Goal: Task Accomplishment & Management: Complete application form

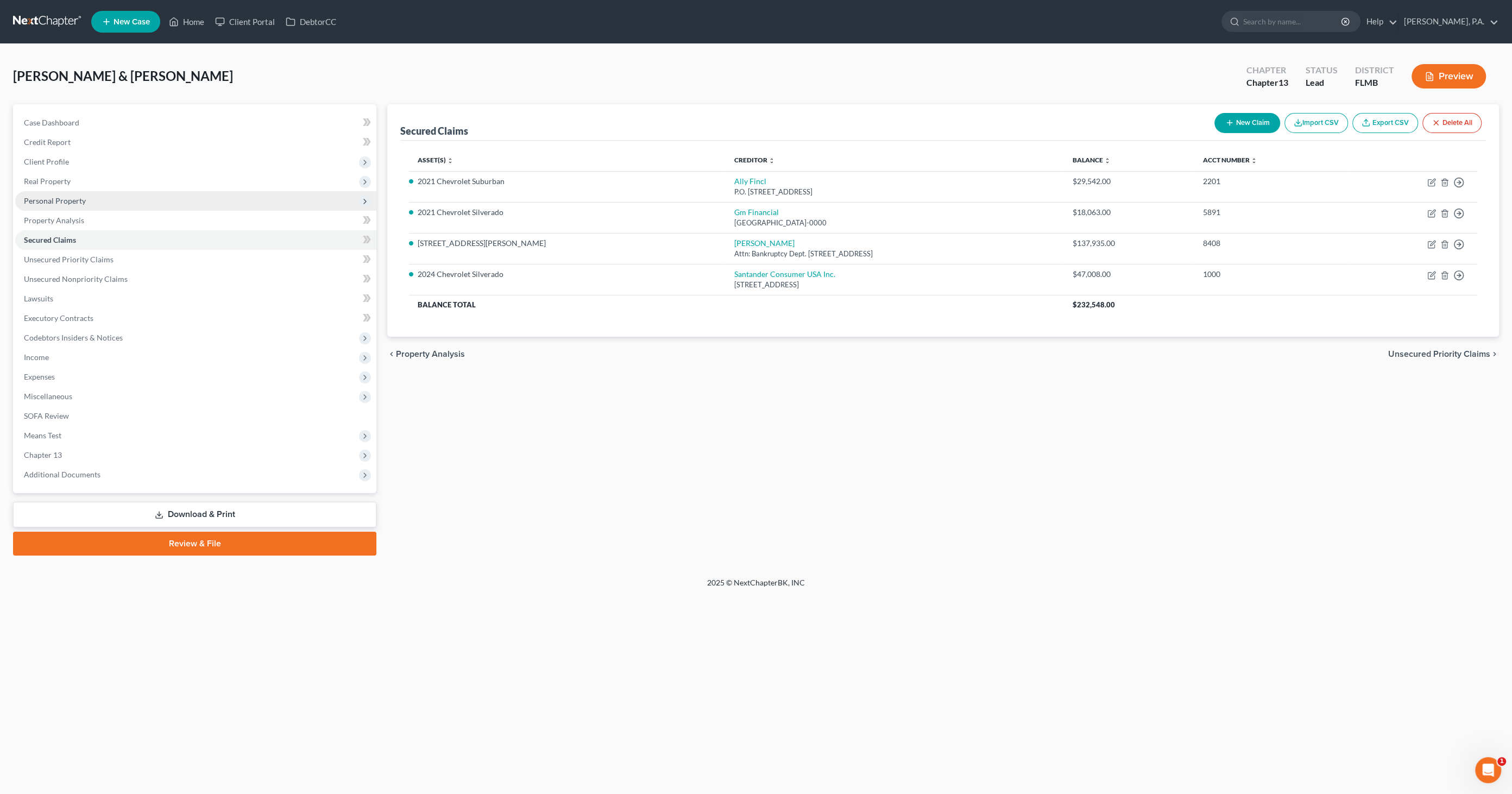
click at [40, 202] on span "Personal Property" at bounding box center [55, 201] width 62 height 9
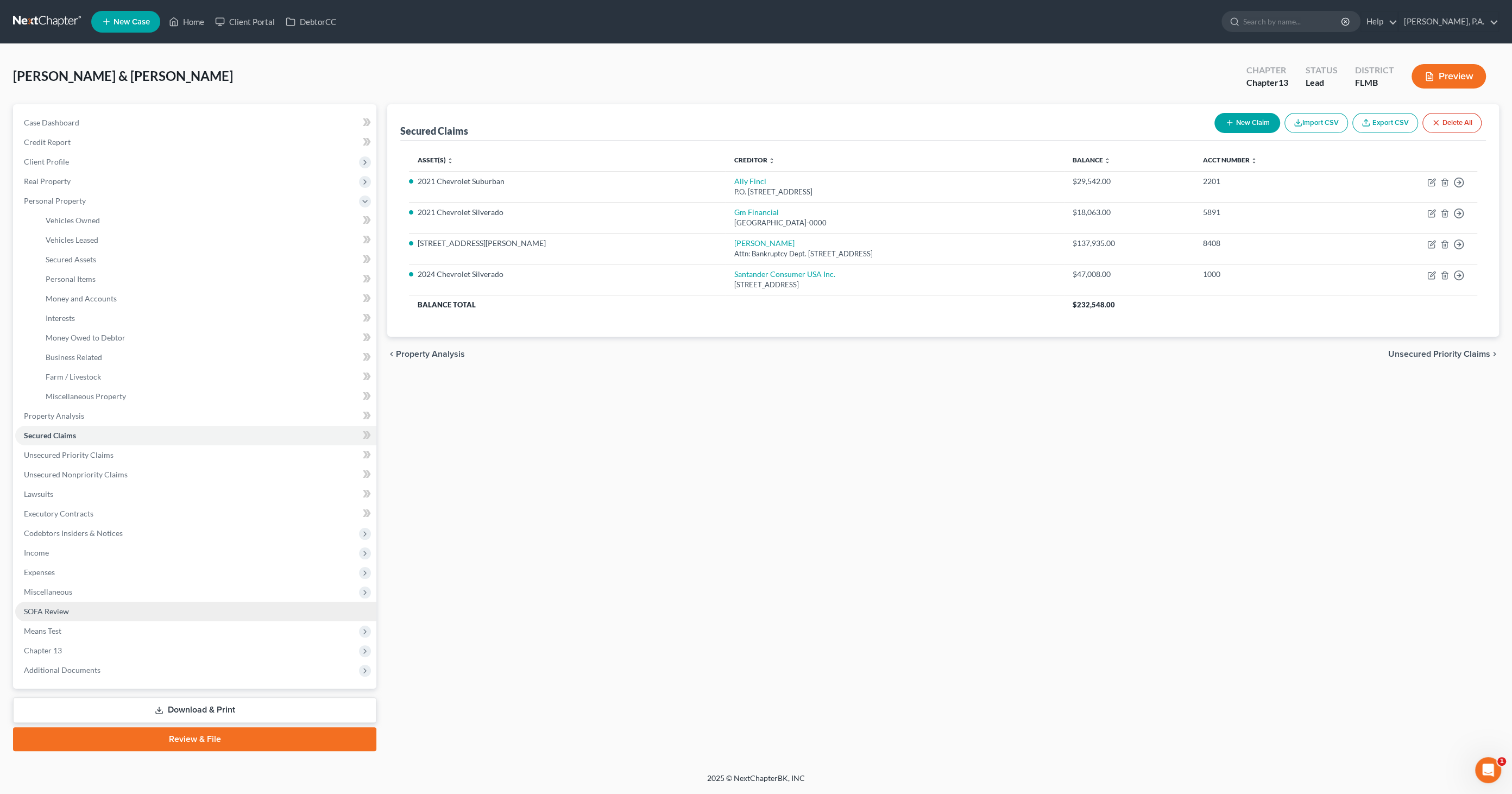
click at [53, 613] on span "SOFA Review" at bounding box center [47, 611] width 45 height 9
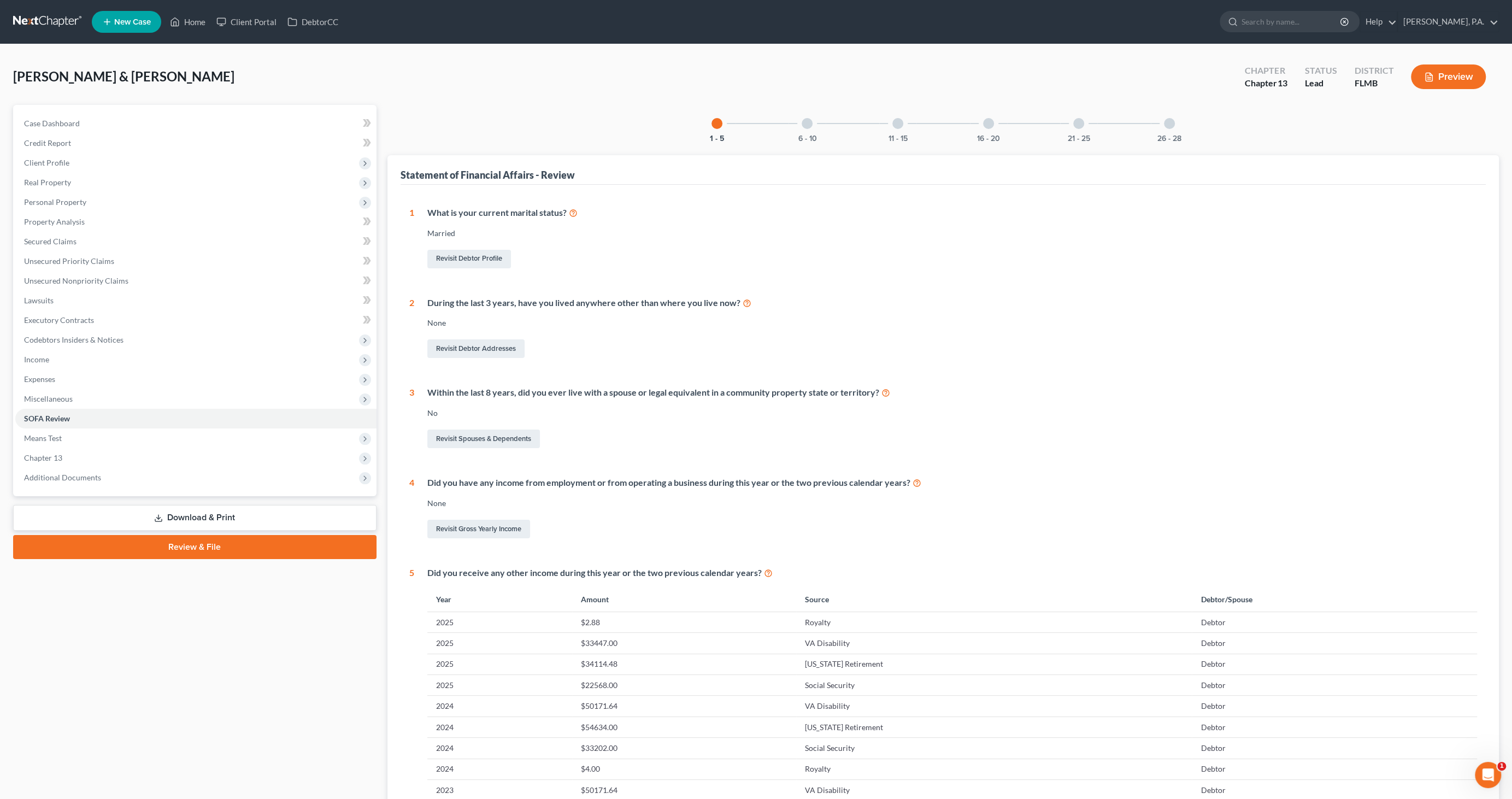
click at [809, 124] on div at bounding box center [807, 123] width 11 height 11
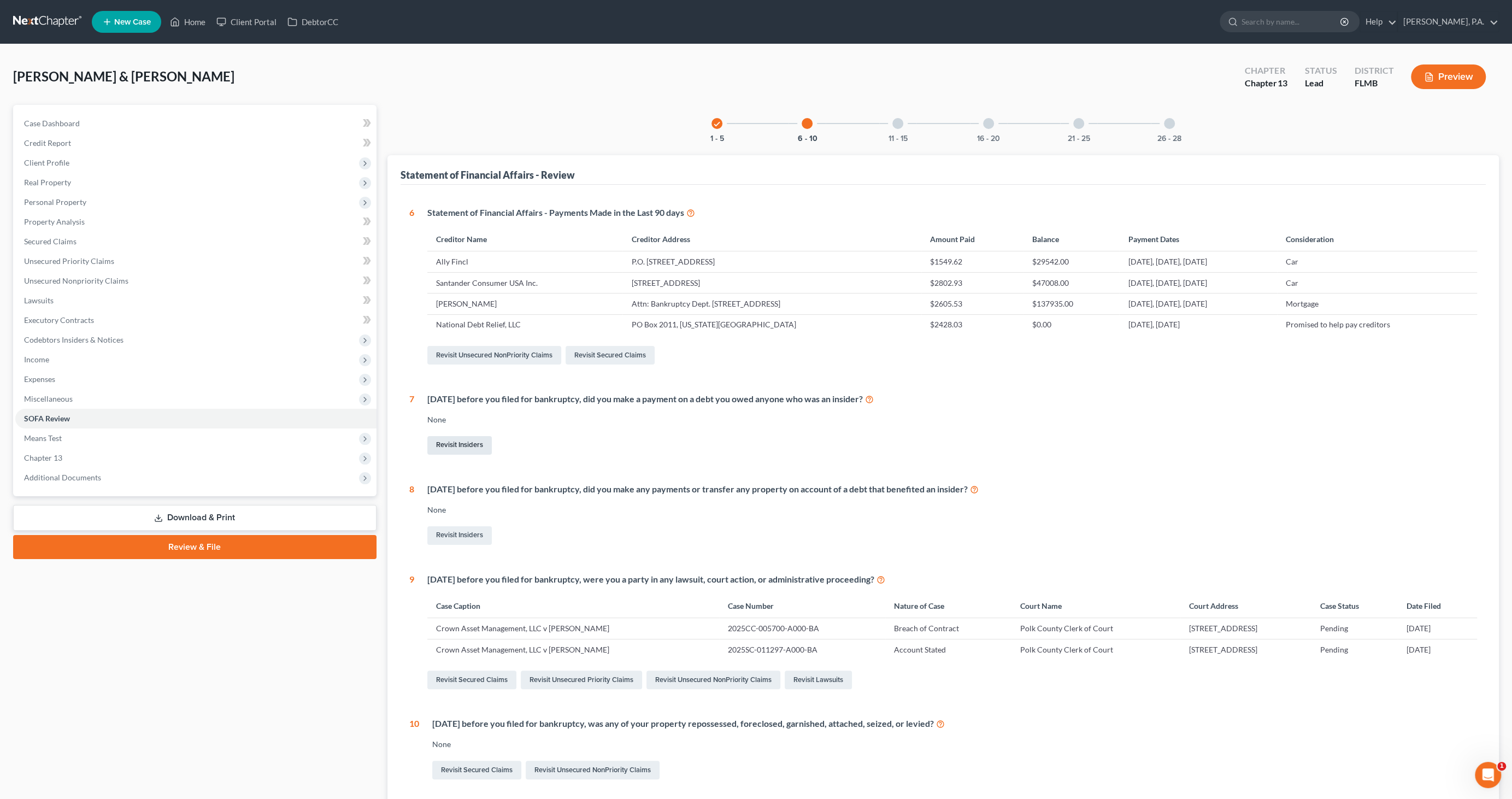
click at [456, 440] on link "Revisit Insiders" at bounding box center [460, 445] width 65 height 18
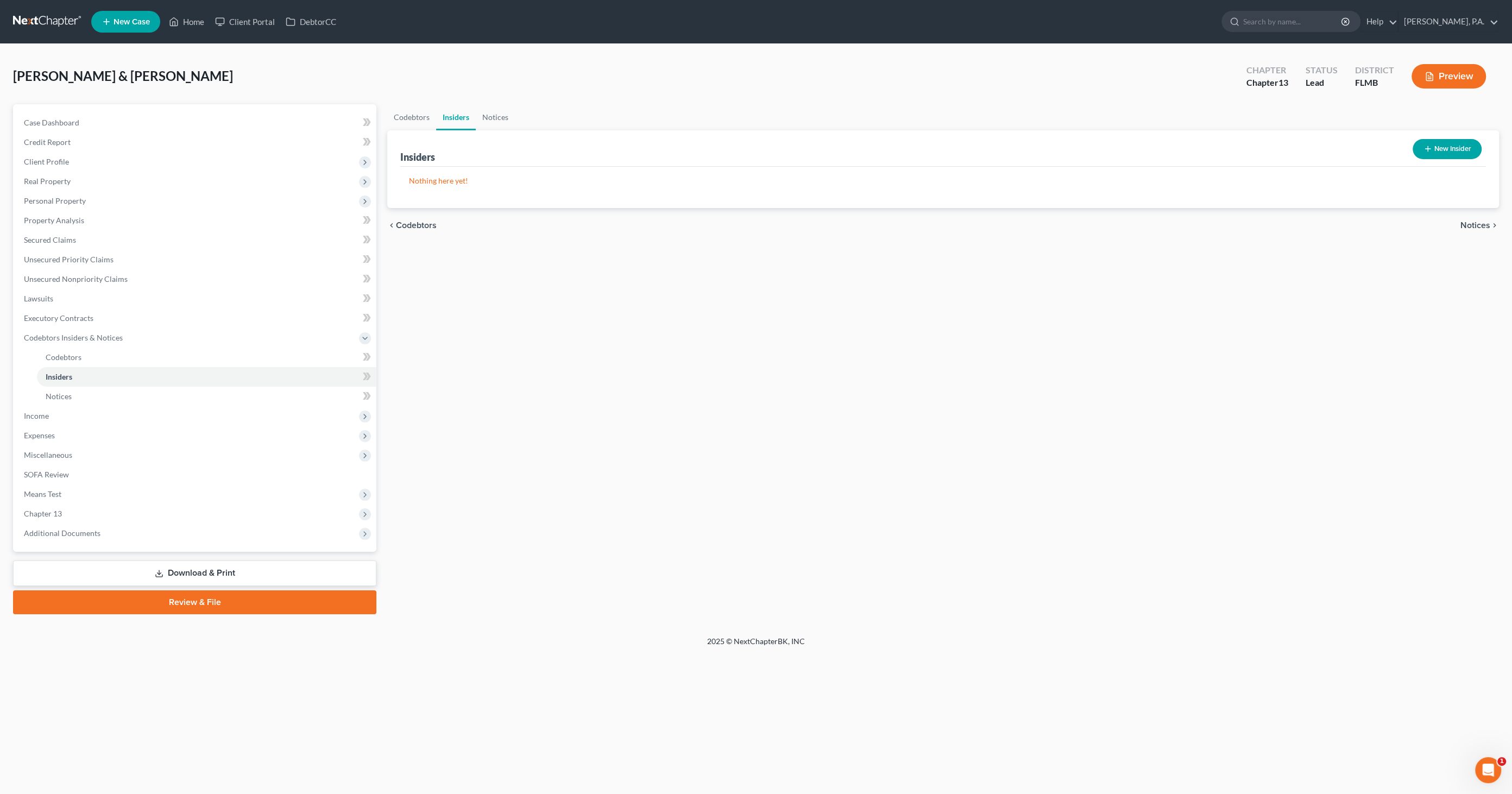
click at [1456, 147] on button "New Insider" at bounding box center [1447, 149] width 69 height 20
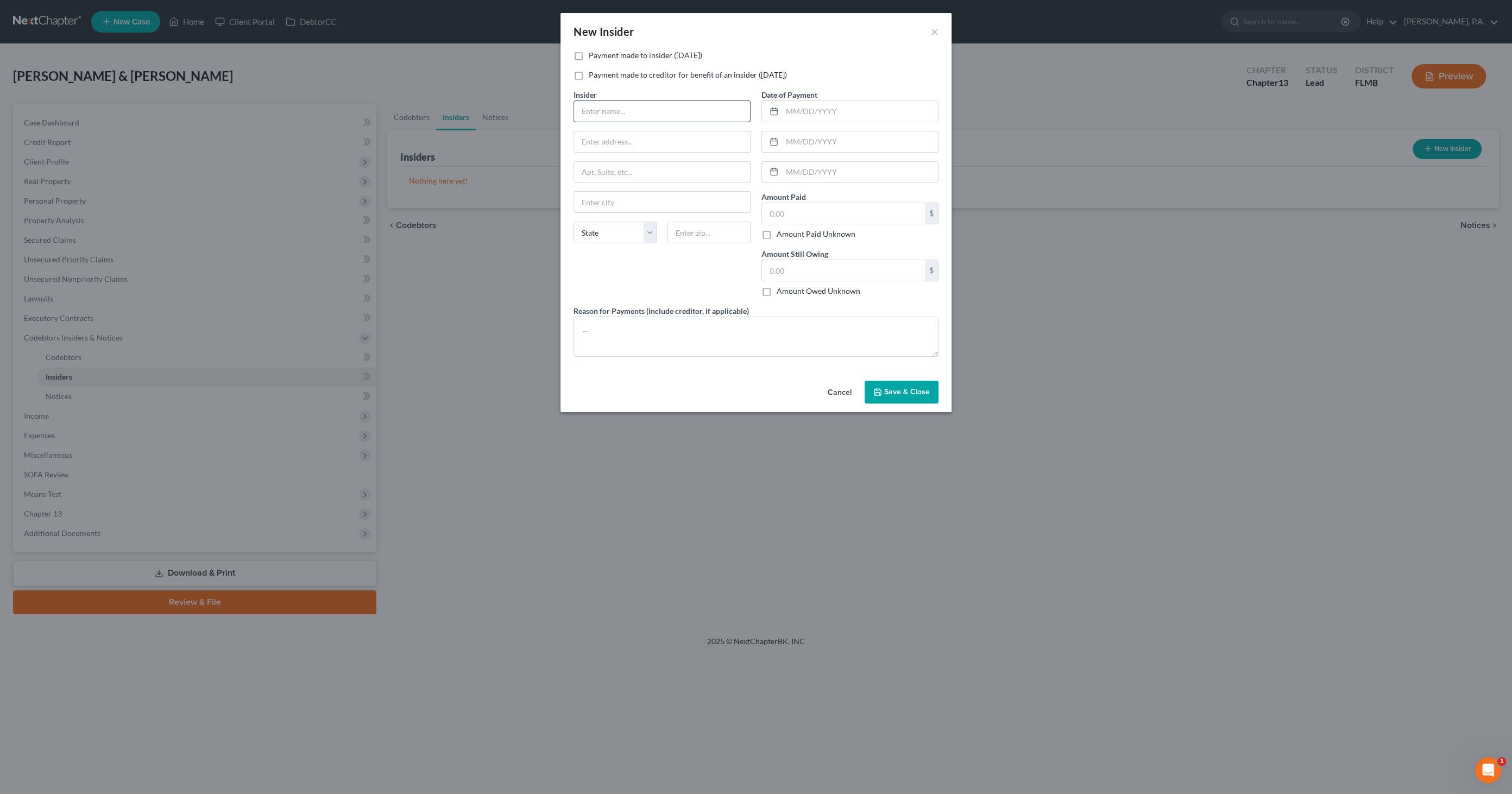
click at [625, 113] on input "text" at bounding box center [662, 111] width 176 height 21
type input "mom"
click at [818, 116] on input "text" at bounding box center [860, 111] width 156 height 21
type input "01/2025"
click at [812, 206] on input "text" at bounding box center [843, 213] width 163 height 21
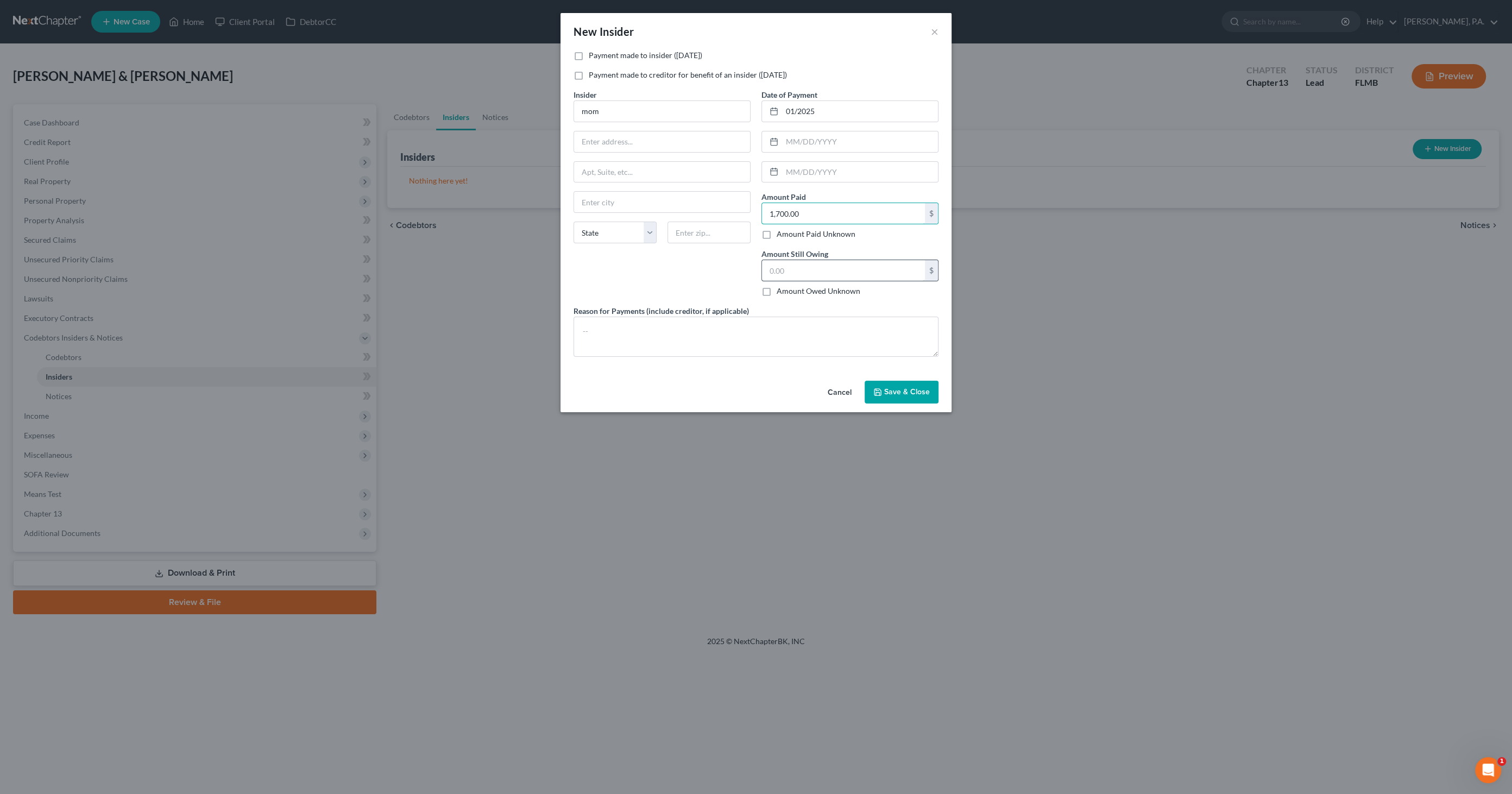
type input "1,700.00"
click at [820, 266] on input "text" at bounding box center [843, 270] width 163 height 21
type input "0.00"
click at [649, 339] on textarea at bounding box center [755, 336] width 365 height 40
type textarea "B"
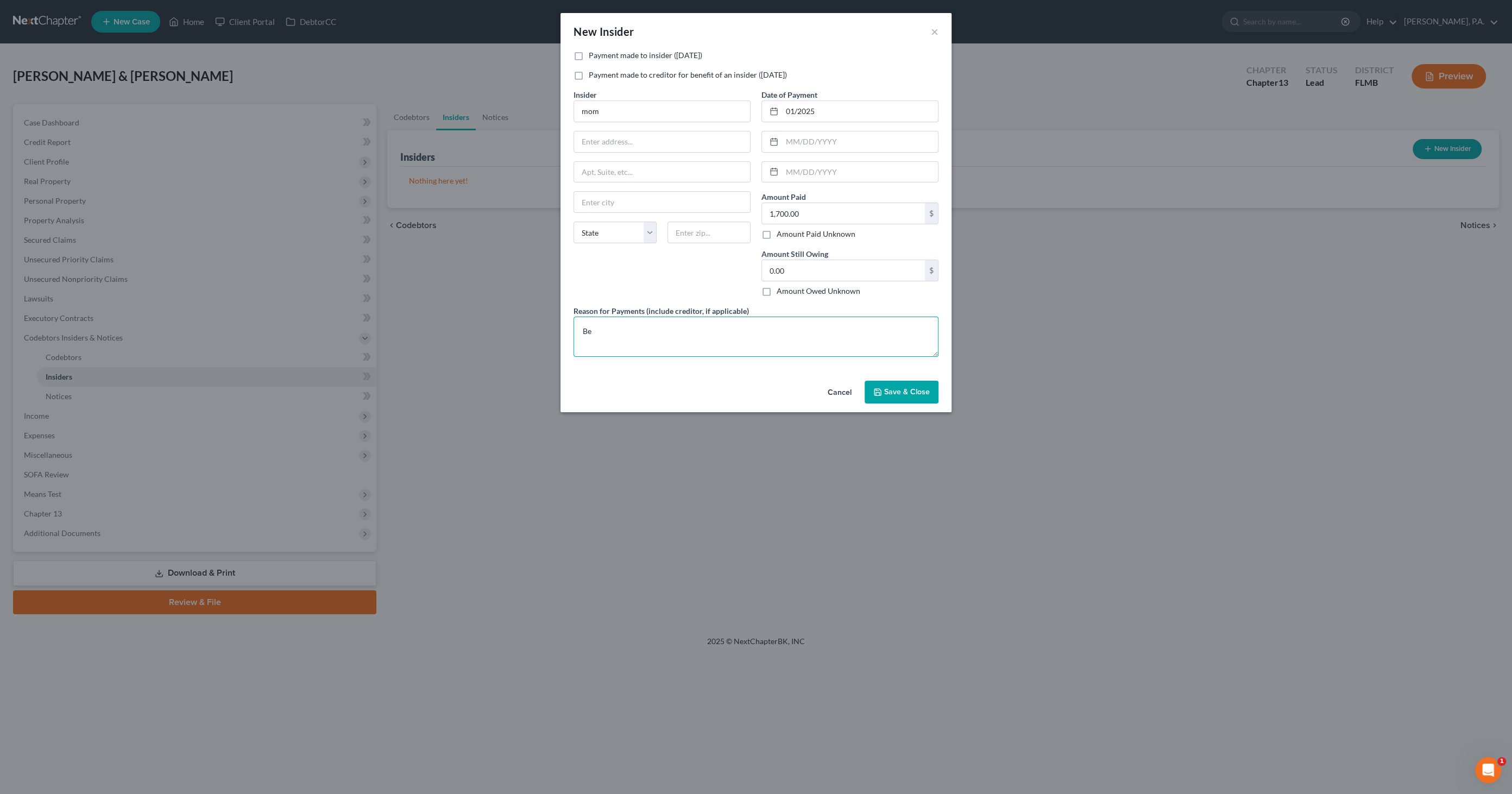
type textarea "B"
drag, startPoint x: 834, startPoint y: 329, endPoint x: 791, endPoint y: 327, distance: 43.0
click at [791, 327] on textarea "Borrowed money from mom to catch up on mortgage arrearage; paid back" at bounding box center [755, 336] width 365 height 40
type textarea "Borrowed money from mom to catch up on mortgage arrearage"
click at [896, 389] on span "Save & Close" at bounding box center [907, 392] width 45 height 9
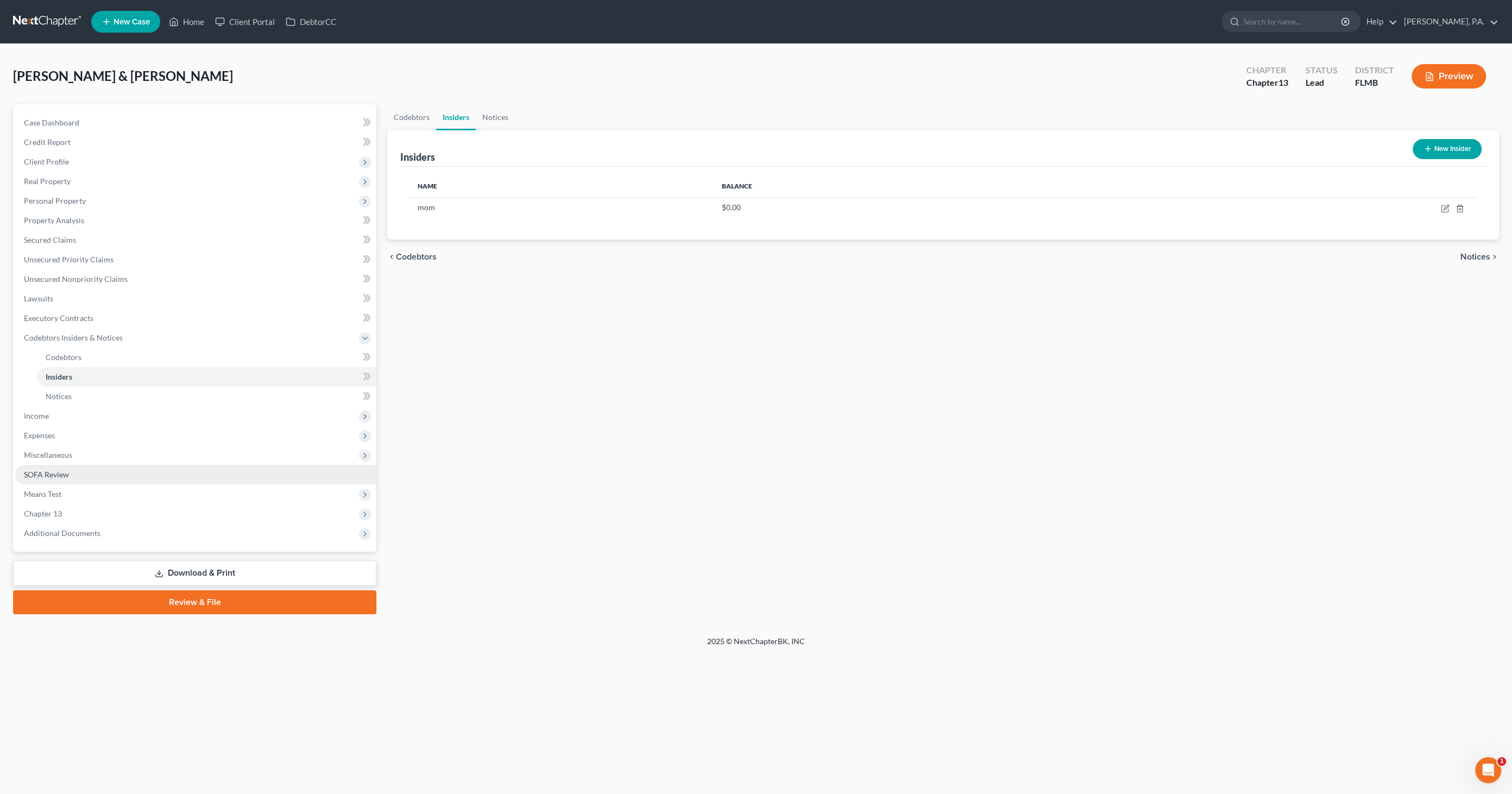
click at [54, 473] on span "SOFA Review" at bounding box center [47, 474] width 45 height 9
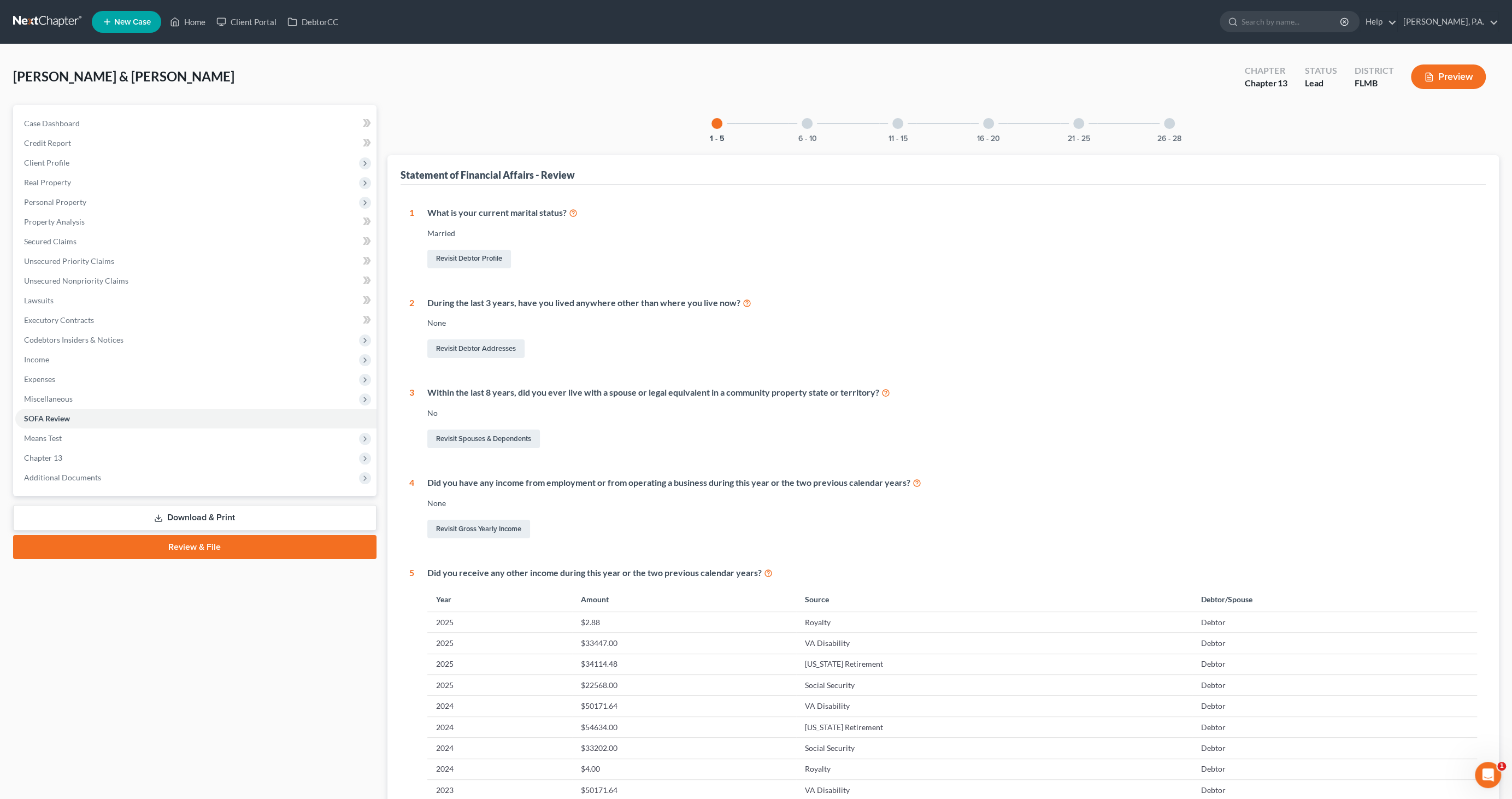
click at [899, 123] on div at bounding box center [898, 123] width 11 height 11
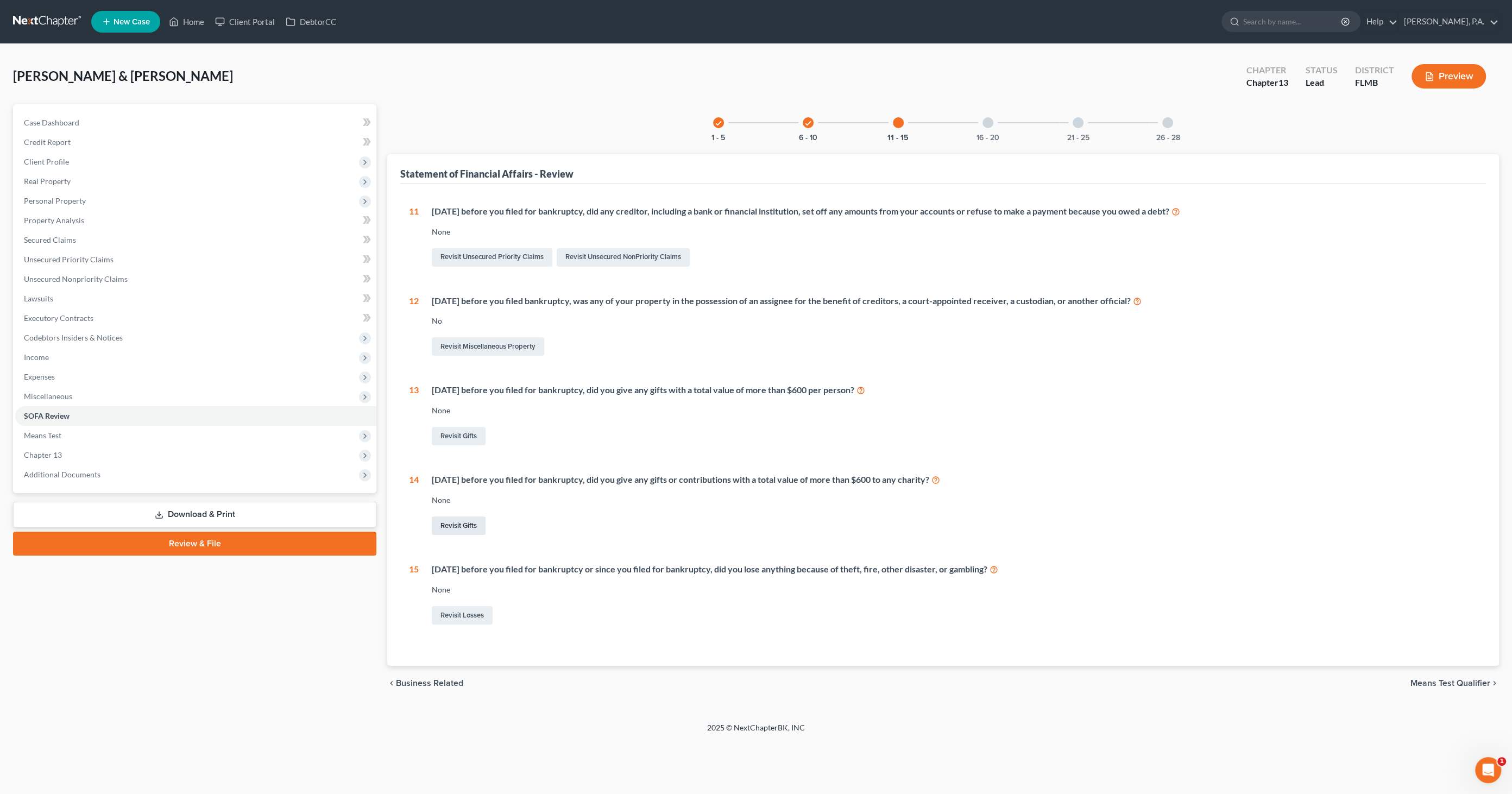
click at [446, 520] on link "Revisit Gifts" at bounding box center [458, 525] width 54 height 18
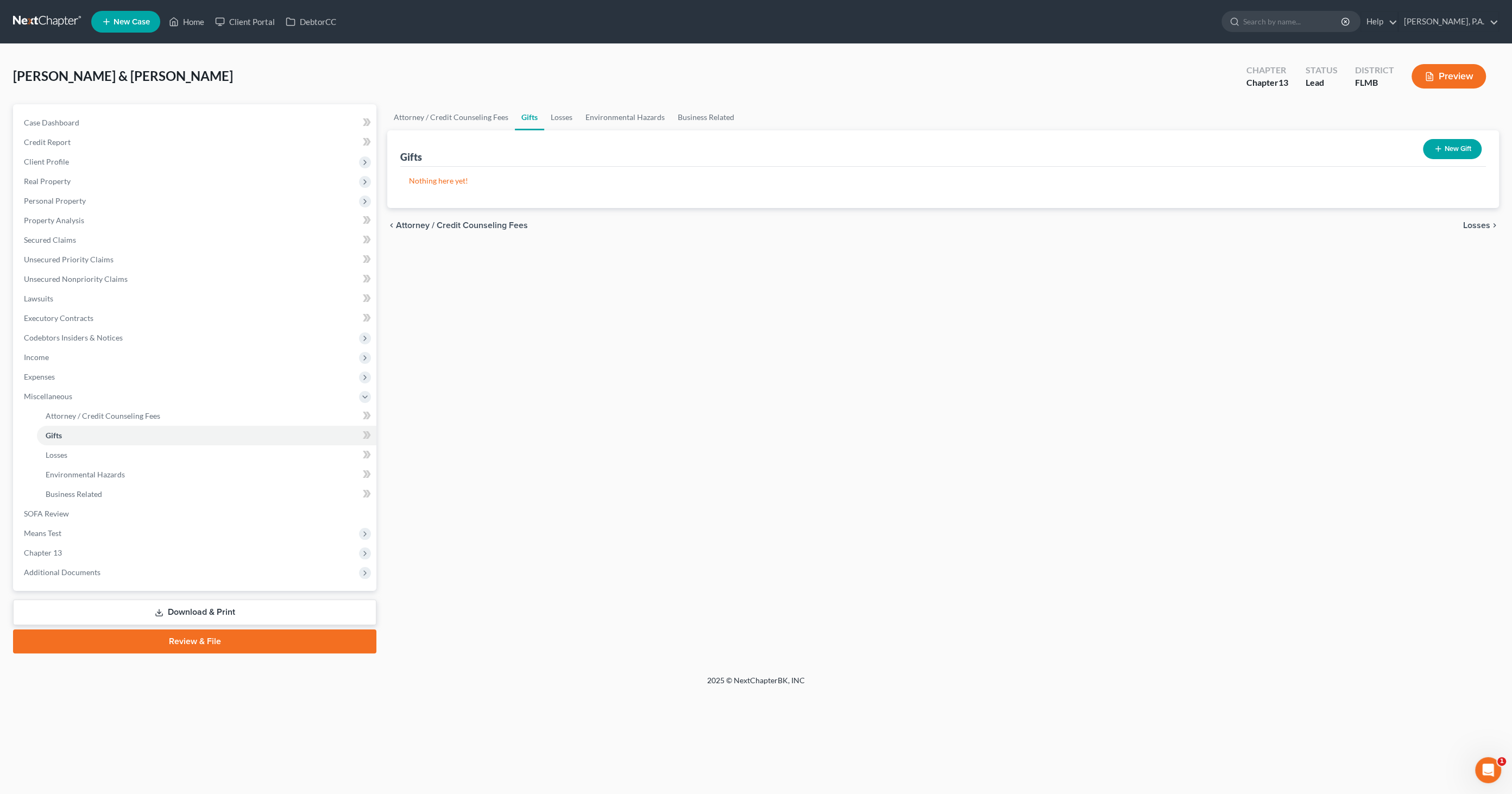
click at [1444, 145] on button "New Gift" at bounding box center [1452, 149] width 59 height 20
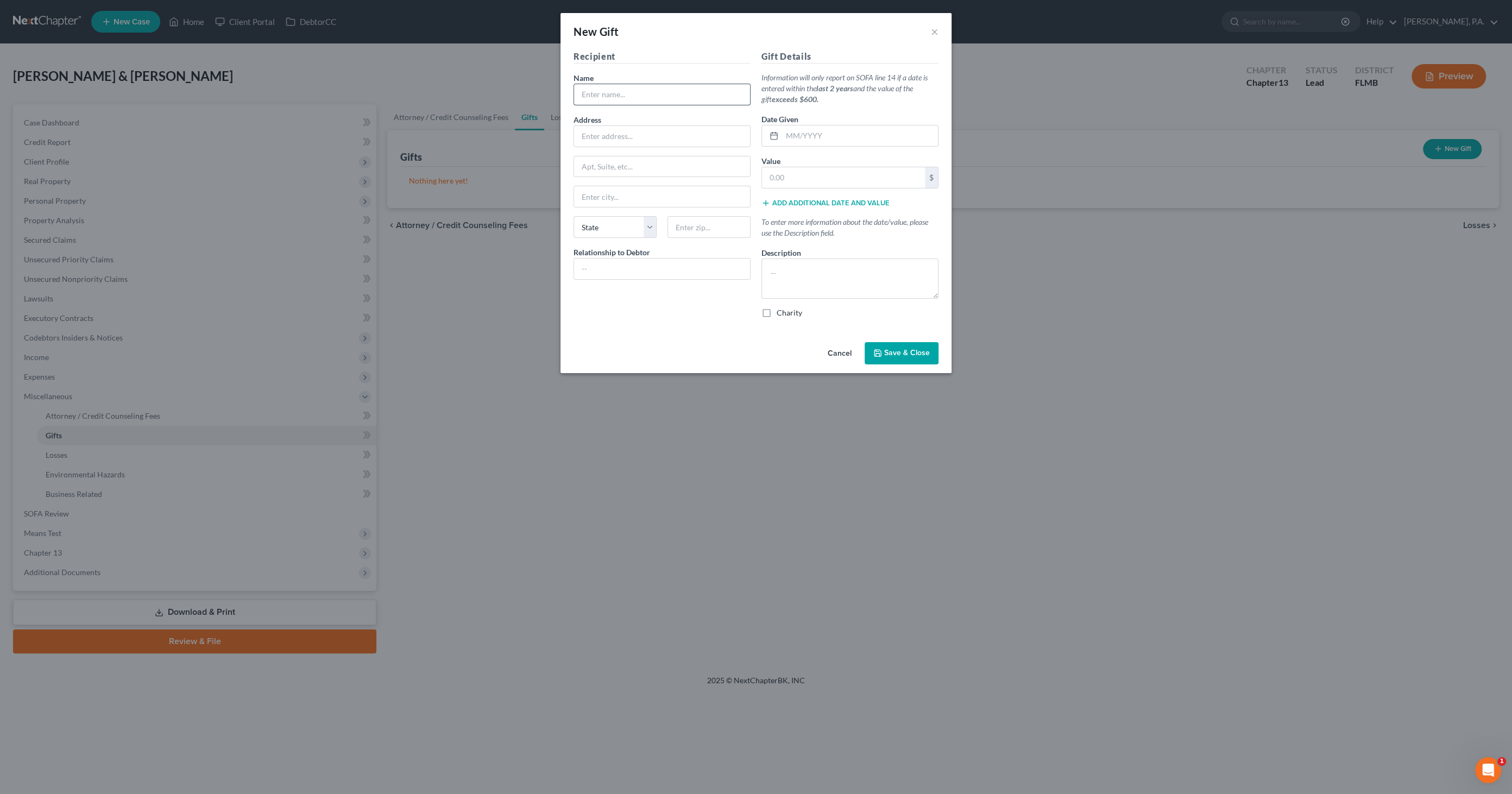
click at [632, 94] on input "text" at bounding box center [662, 94] width 176 height 21
type input "Frostproof [DEMOGRAPHIC_DATA]"
type input "[STREET_ADDRESS]"
type input "Frostproof"
select select "9"
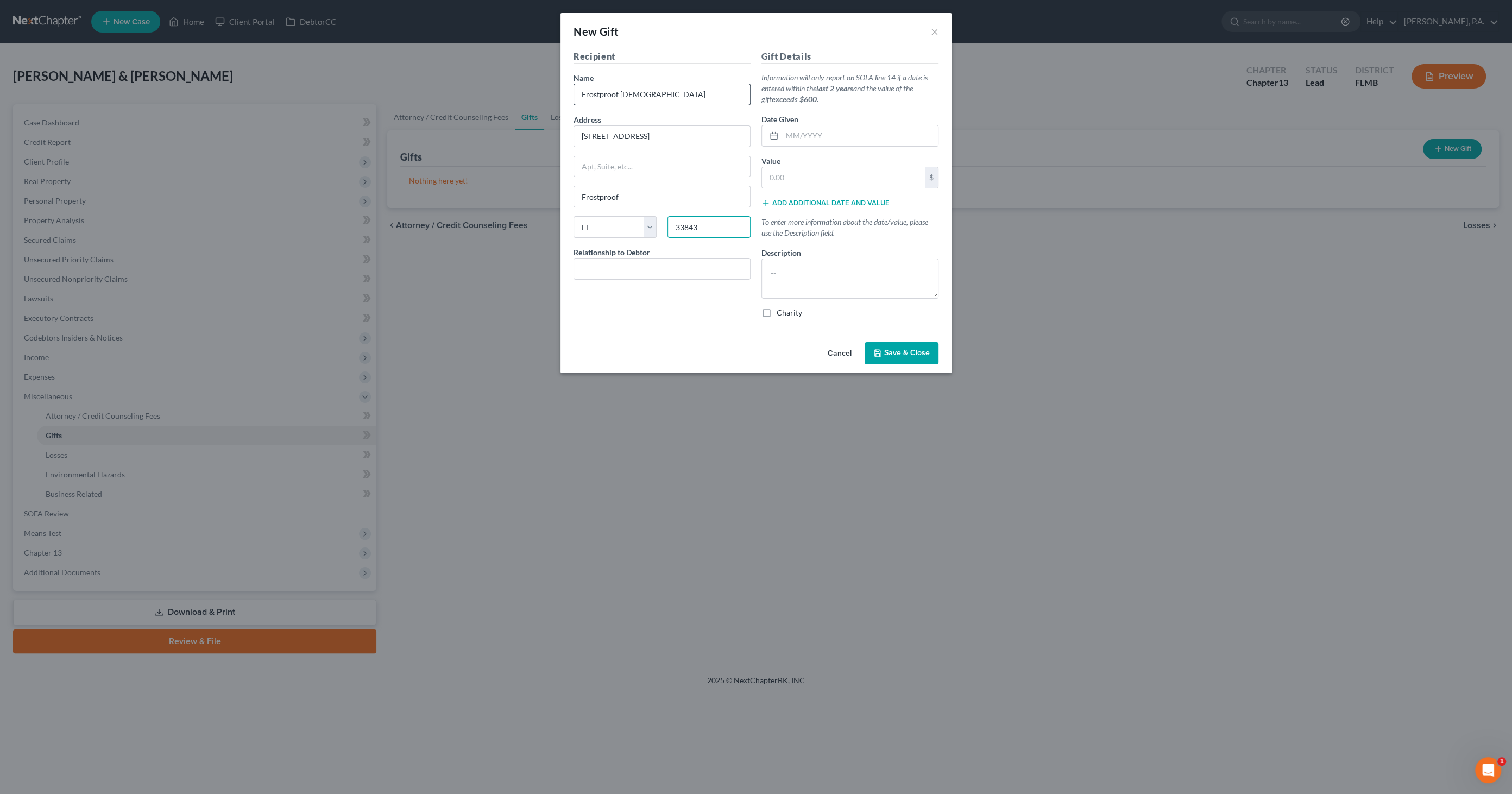
type input "33843"
type input "[DEMOGRAPHIC_DATA]"
click at [850, 137] on input "text" at bounding box center [860, 135] width 156 height 21
type input "12/24"
click at [863, 184] on input "text" at bounding box center [843, 177] width 163 height 21
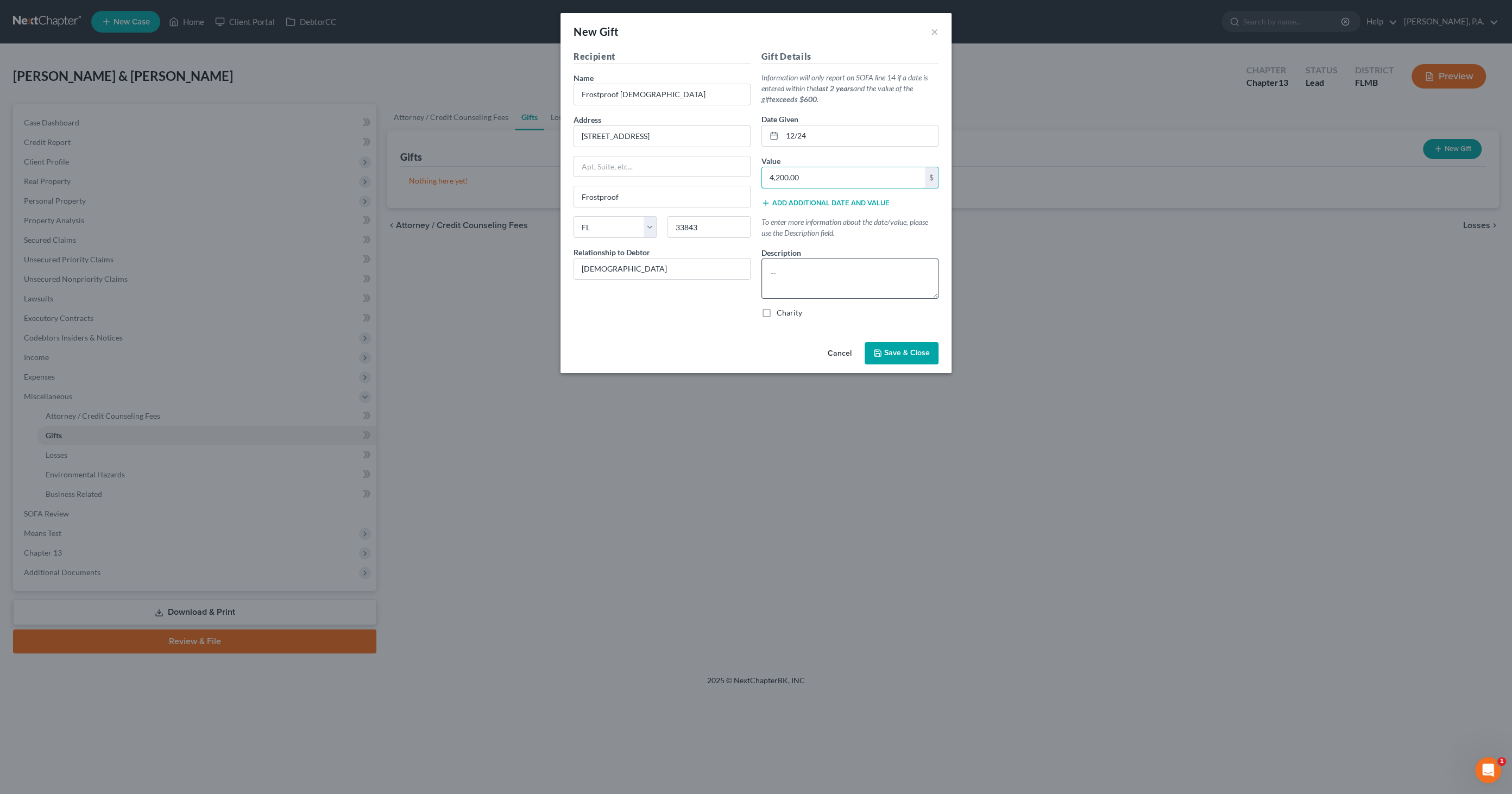
type input "4,200.00"
click at [806, 267] on textarea at bounding box center [850, 279] width 177 height 40
type textarea "Tithes"
click at [800, 314] on label "Charity" at bounding box center [789, 313] width 25 height 11
click at [788, 314] on input "Charity" at bounding box center [784, 311] width 7 height 7
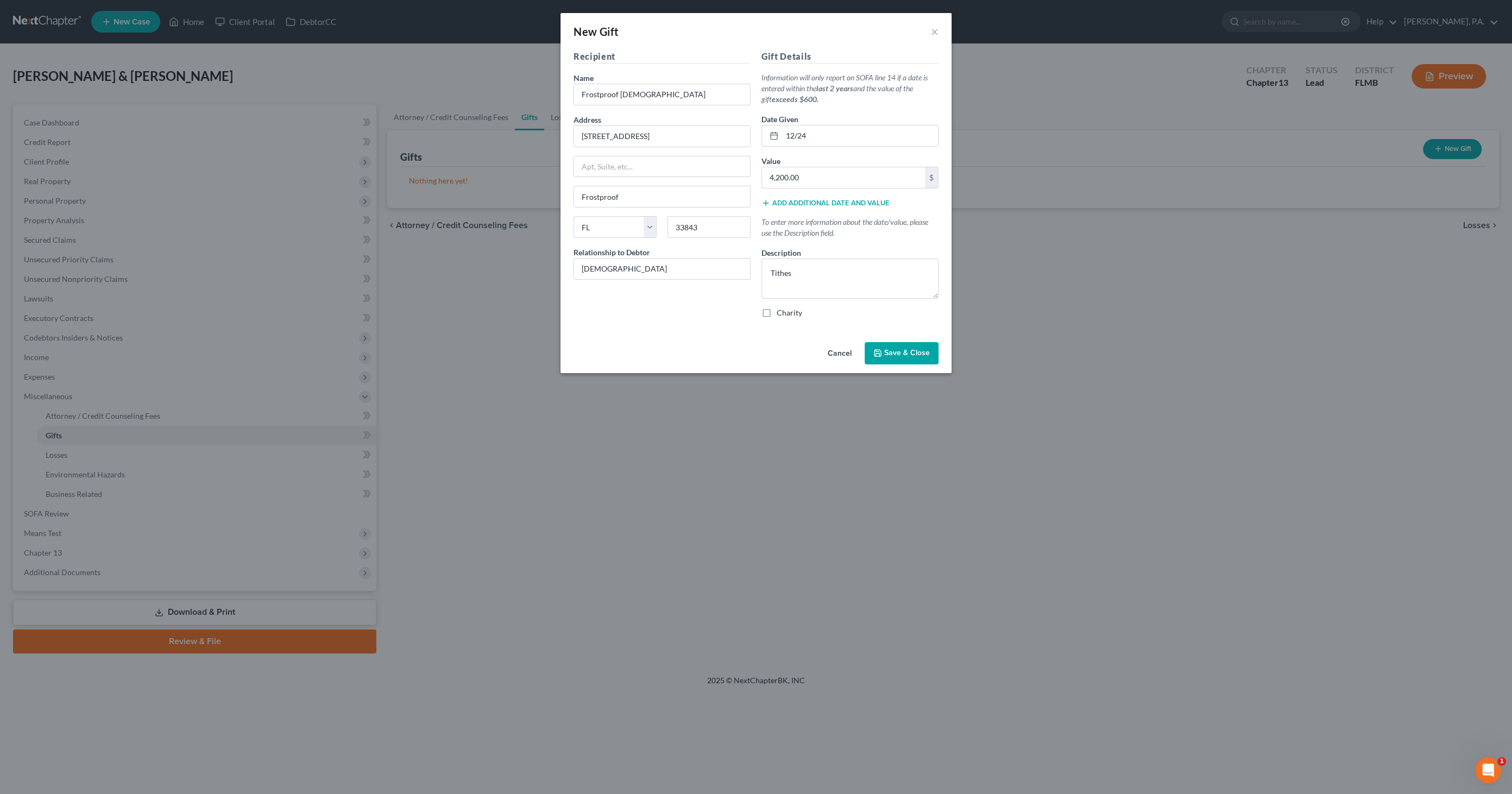
checkbox input "true"
click at [806, 200] on button "Add additional date and value" at bounding box center [826, 203] width 128 height 9
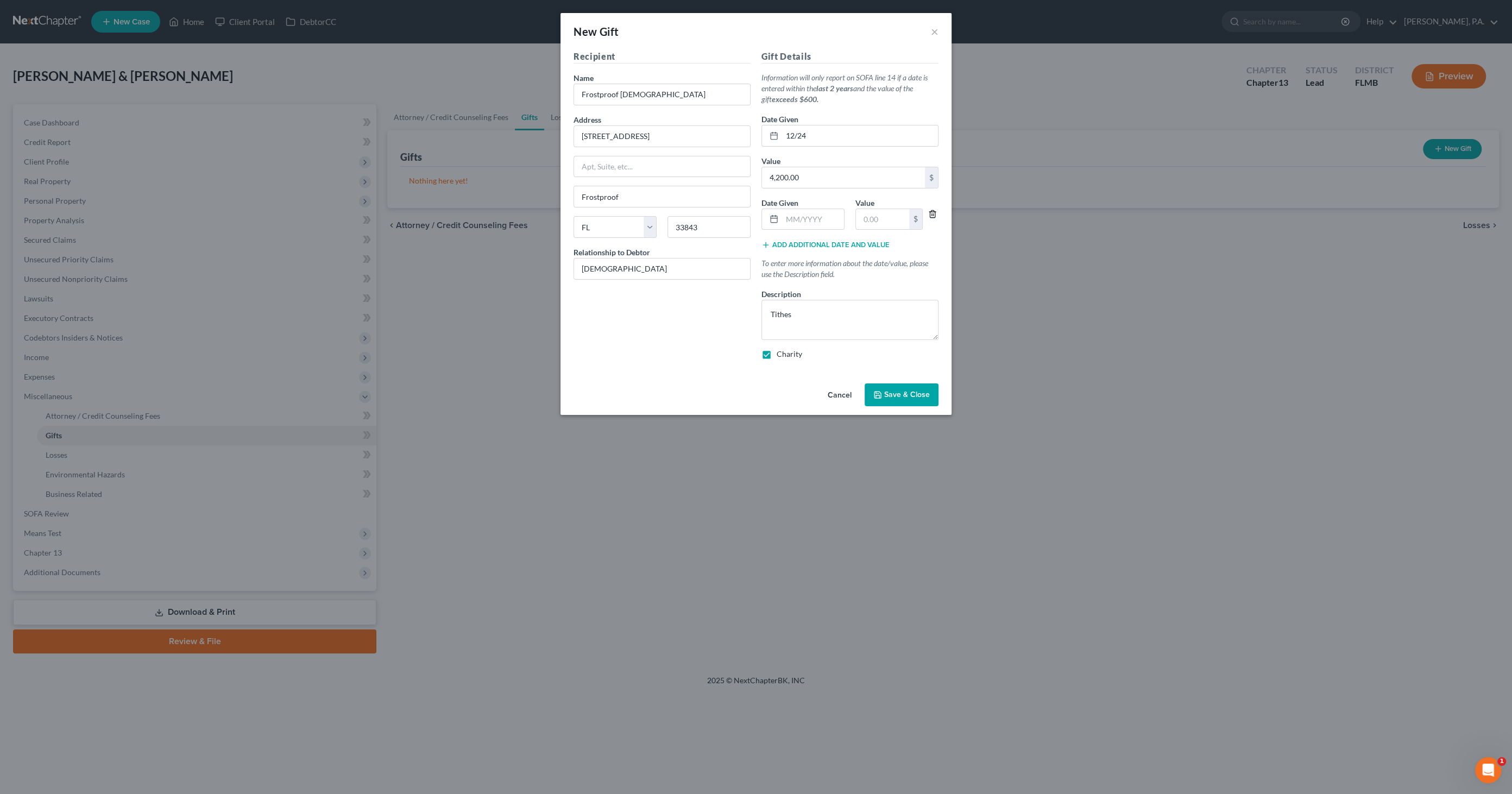
click at [933, 211] on polyline "button" at bounding box center [932, 211] width 6 height 0
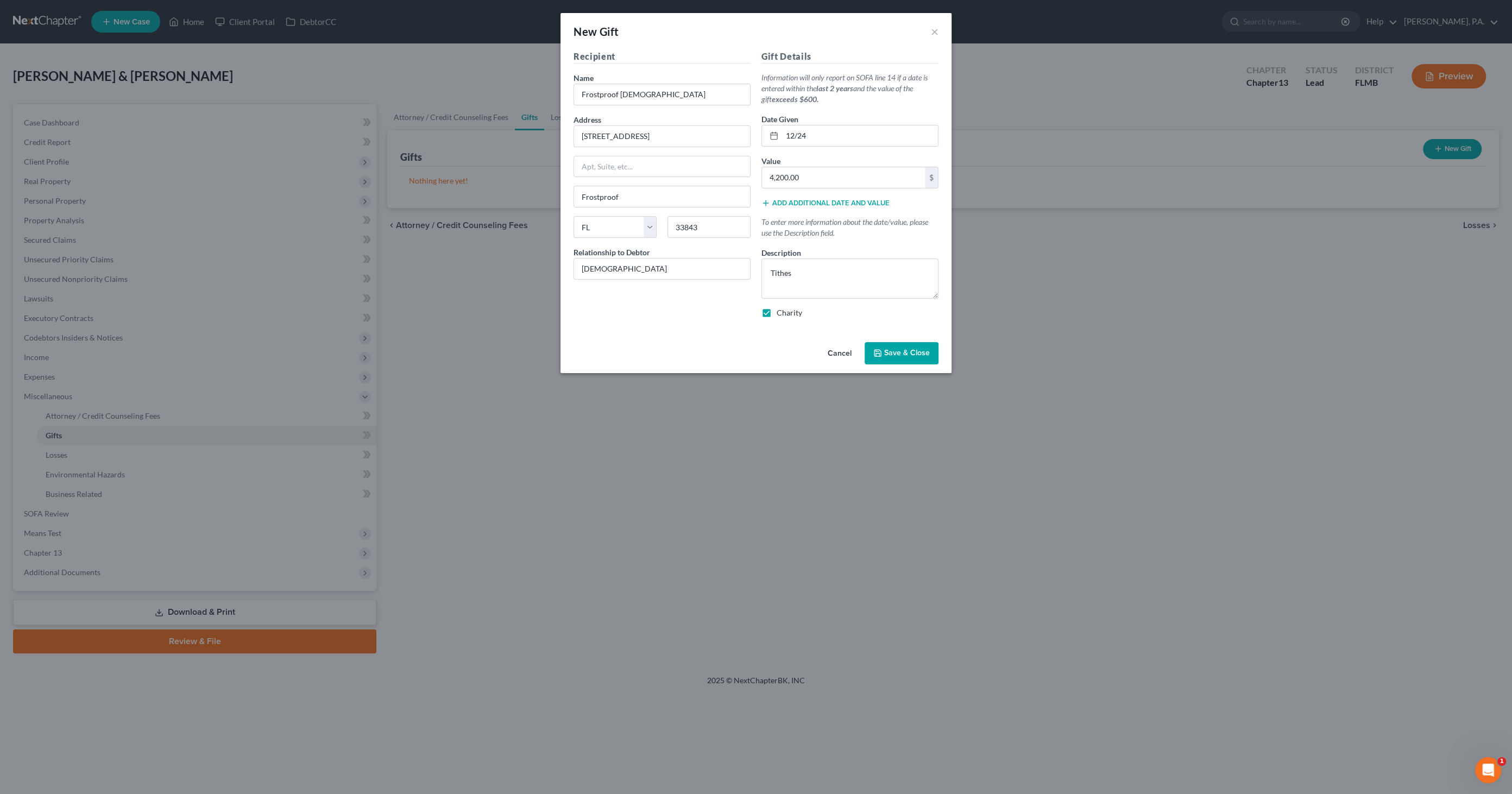
click at [881, 350] on icon "button" at bounding box center [877, 353] width 6 height 6
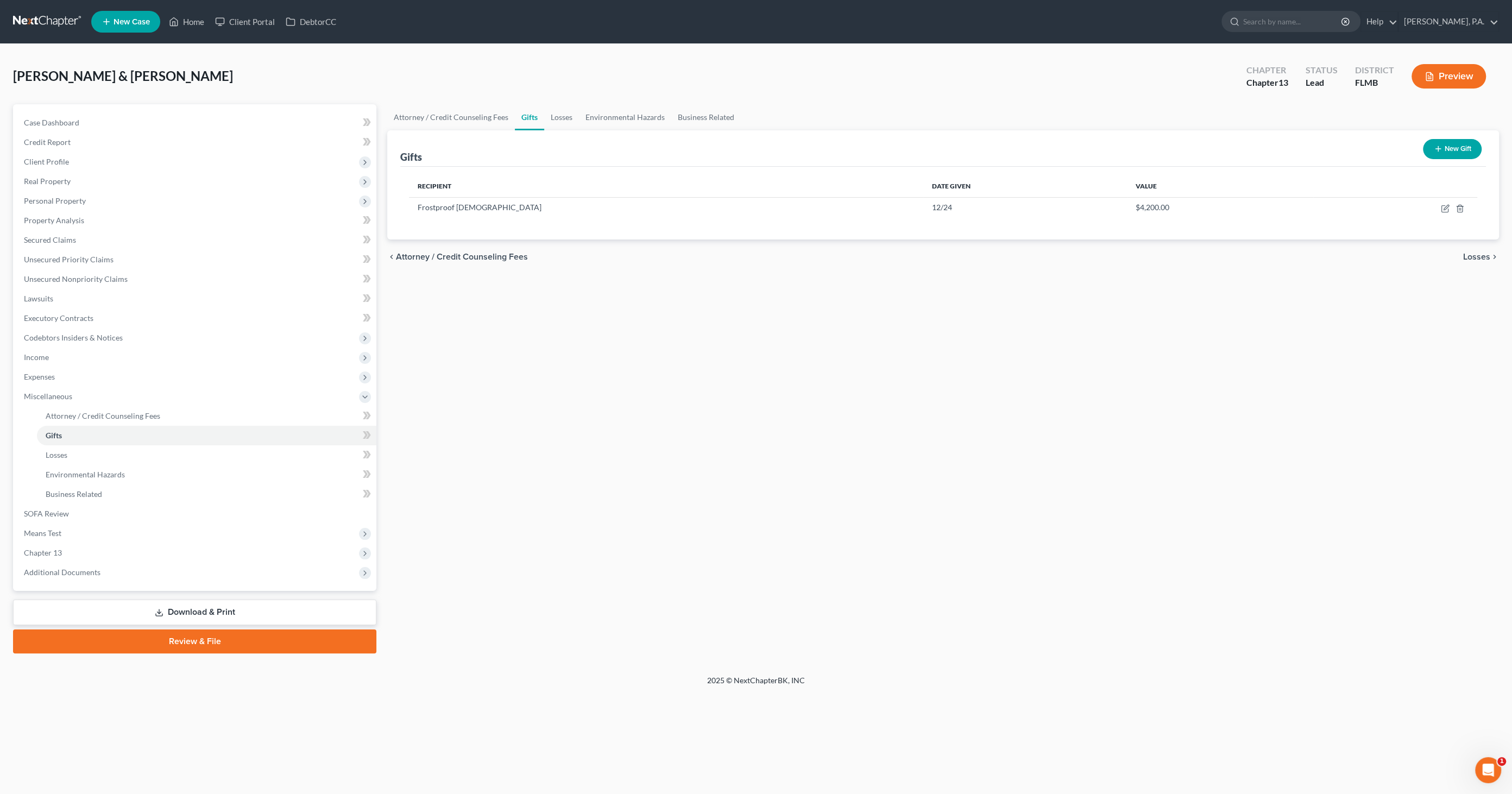
click at [230, 613] on link "Download & Print" at bounding box center [194, 612] width 364 height 25
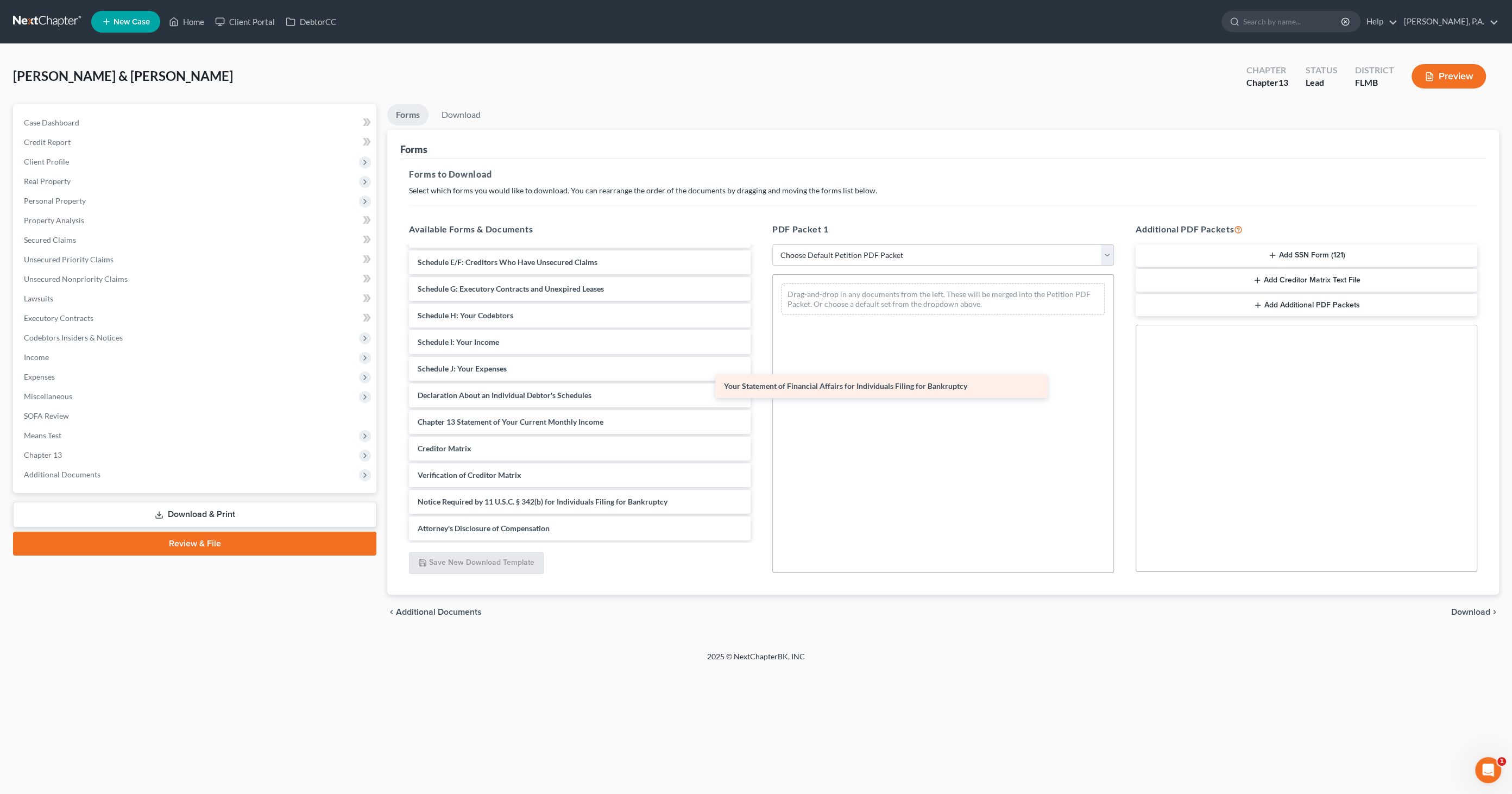
scroll to position [129, 0]
drag, startPoint x: 480, startPoint y: 396, endPoint x: 806, endPoint y: 378, distance: 326.5
click at [760, 386] on div "Your Statement of Financial Affairs for Individuals Filing for Bankruptcy Volun…" at bounding box center [579, 329] width 359 height 423
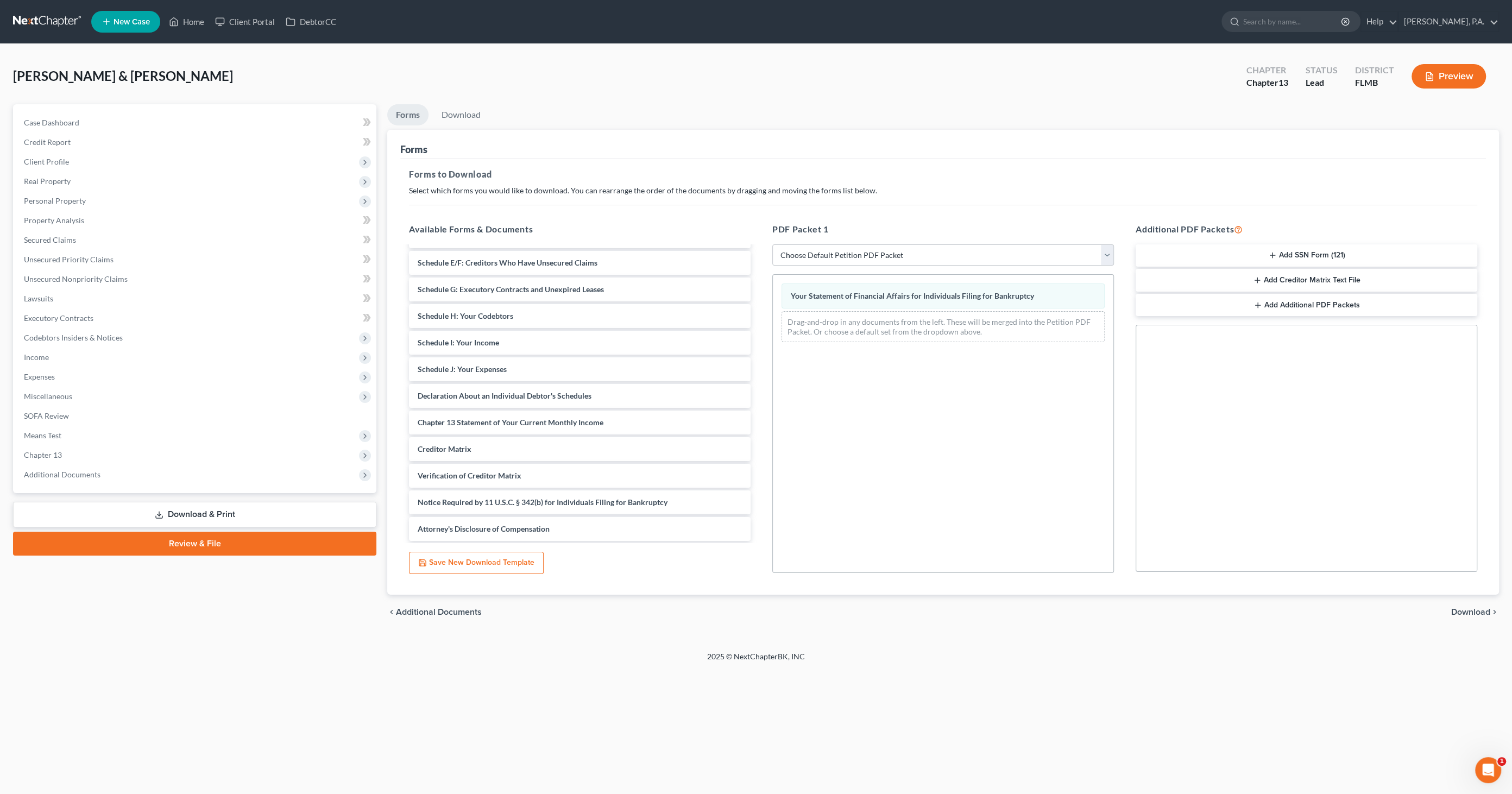
click at [1477, 609] on span "Download" at bounding box center [1471, 611] width 39 height 9
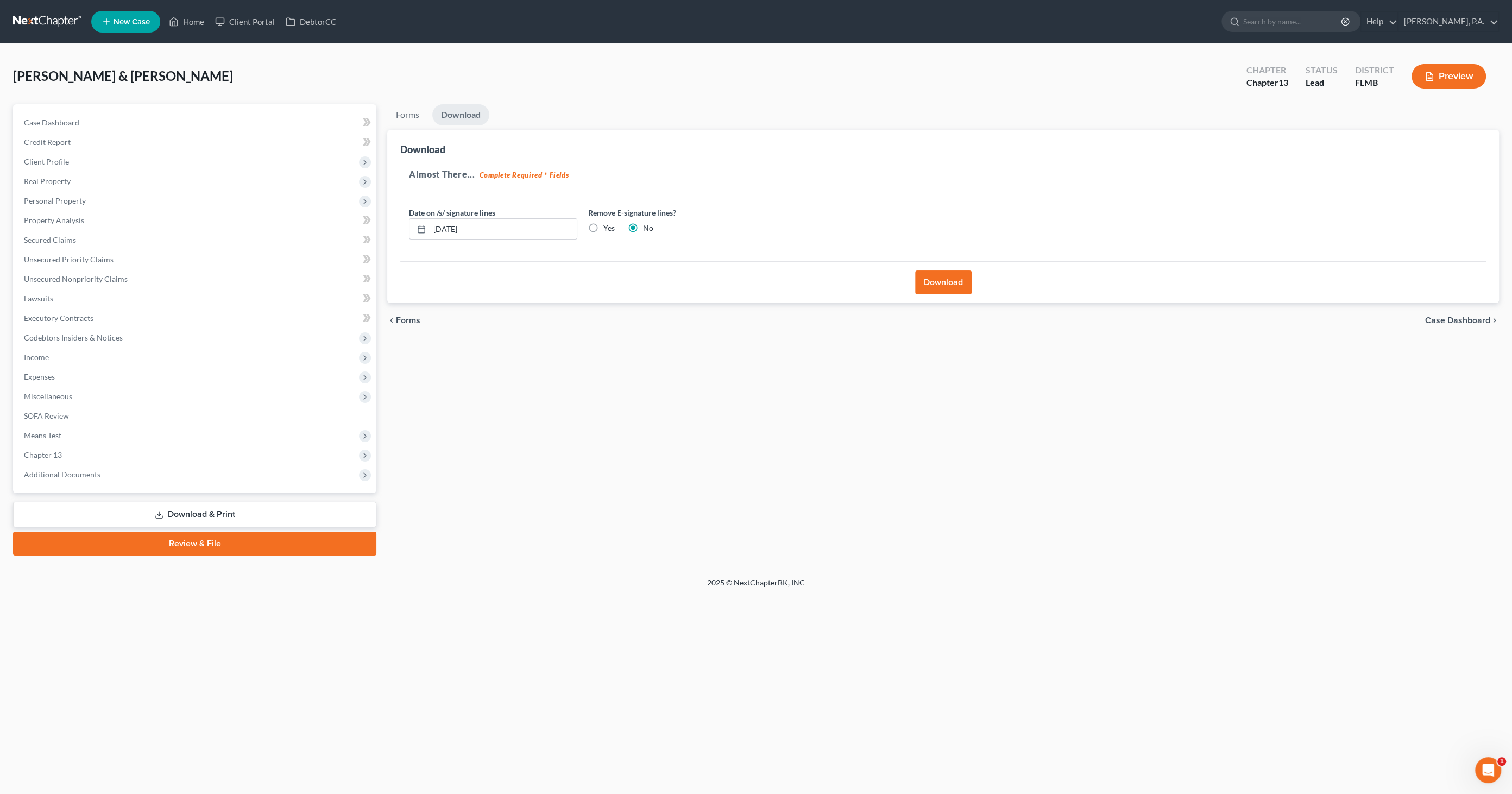
click at [603, 226] on label "Yes" at bounding box center [609, 228] width 11 height 11
click at [608, 226] on input "Yes" at bounding box center [611, 226] width 7 height 7
radio input "true"
radio input "false"
click at [938, 282] on button "Download" at bounding box center [943, 282] width 57 height 24
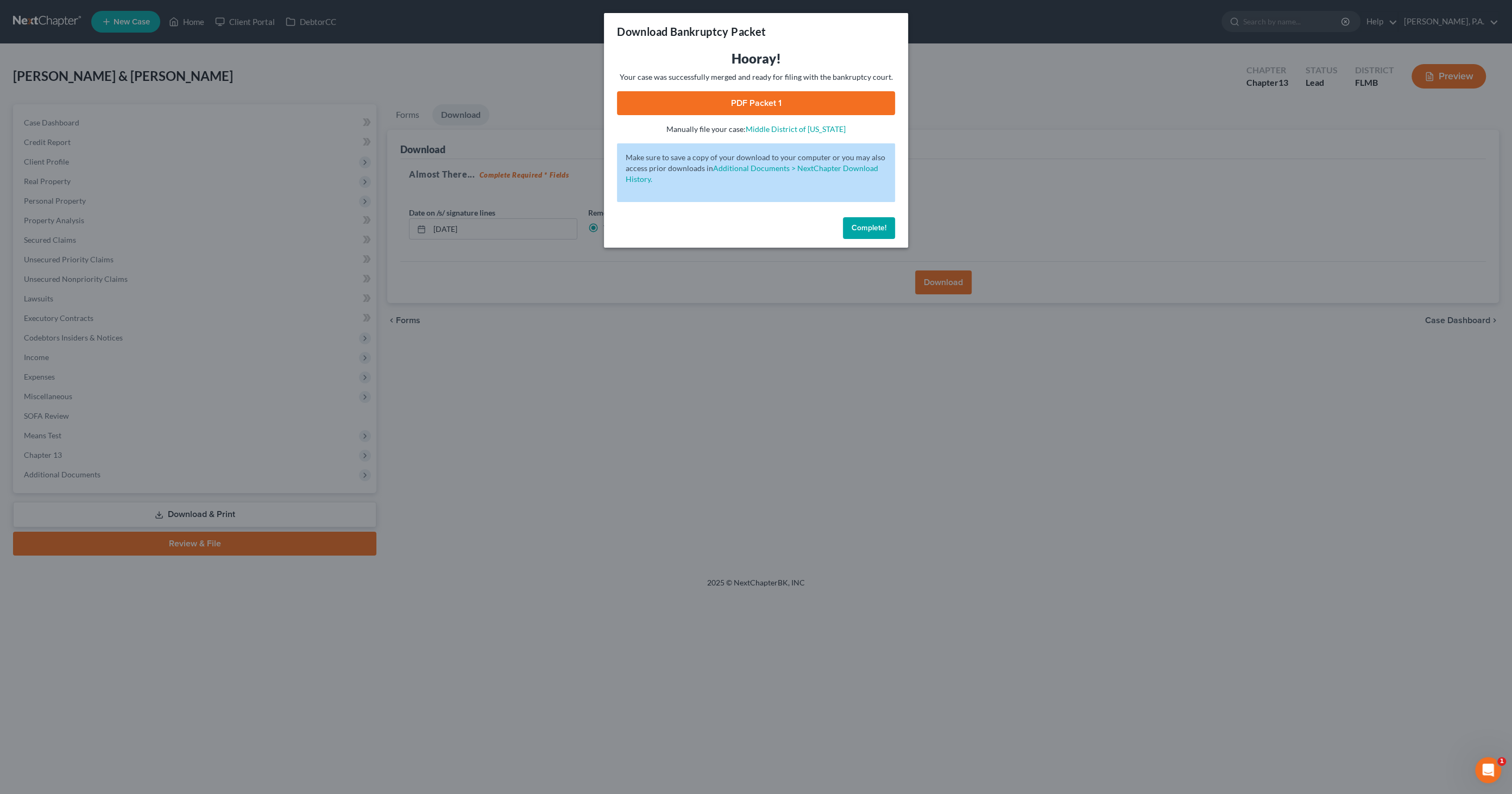
click at [762, 94] on link "PDF Packet 1" at bounding box center [756, 103] width 278 height 24
click at [854, 225] on span "Complete!" at bounding box center [869, 228] width 35 height 9
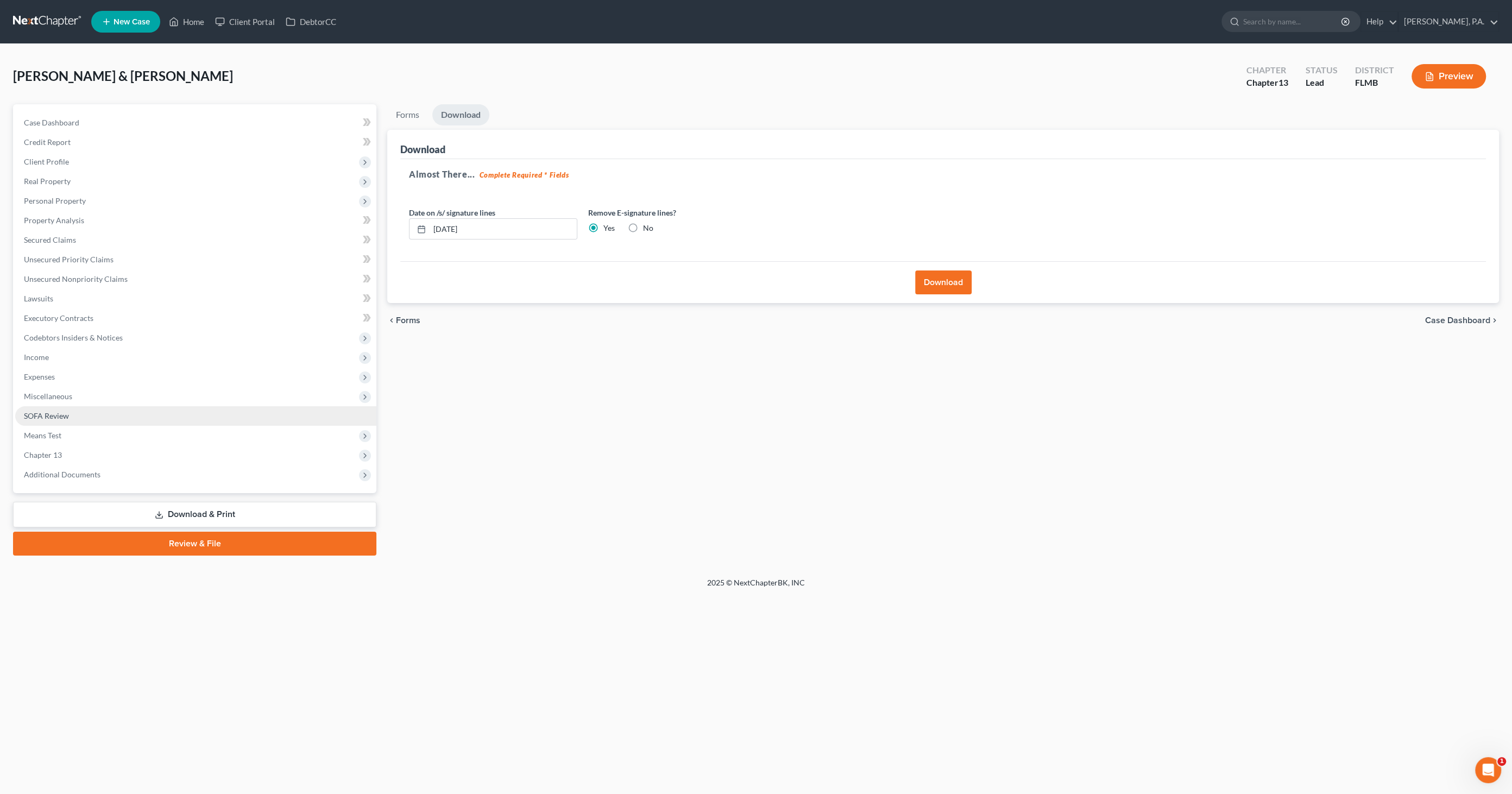
click at [76, 411] on link "SOFA Review" at bounding box center [196, 415] width 361 height 19
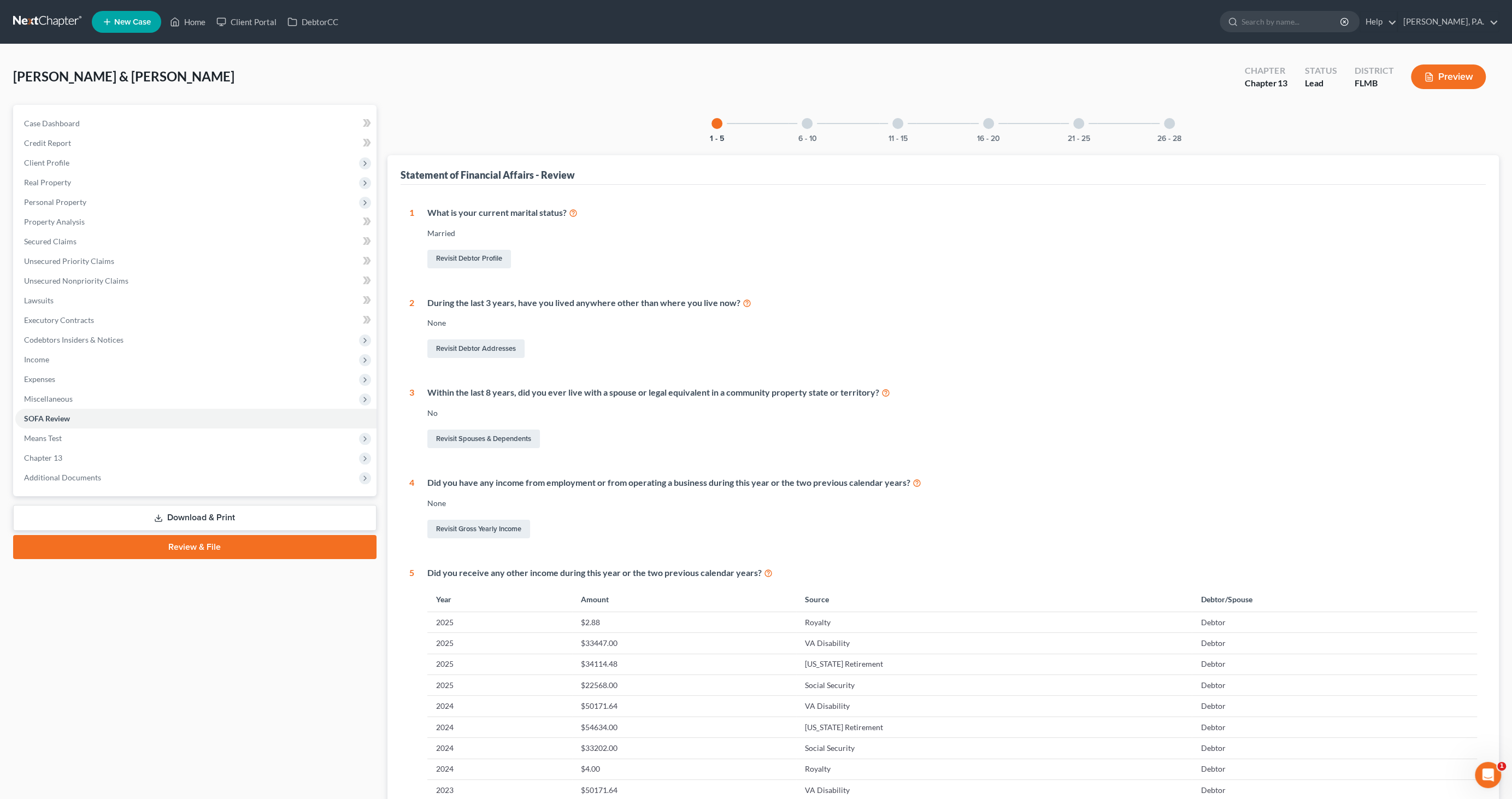
click at [808, 123] on div at bounding box center [807, 123] width 11 height 11
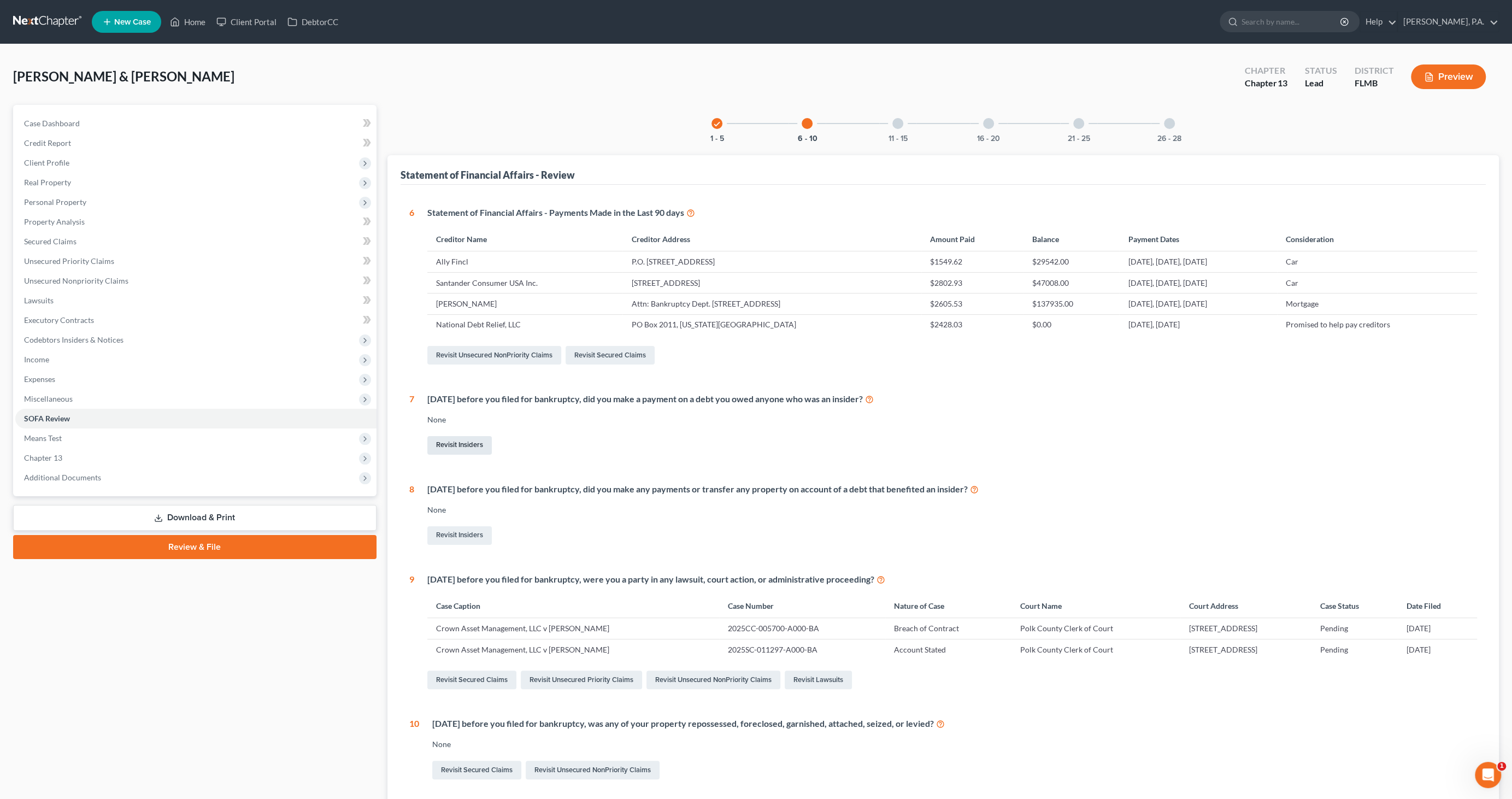
click at [471, 445] on link "Revisit Insiders" at bounding box center [460, 445] width 65 height 18
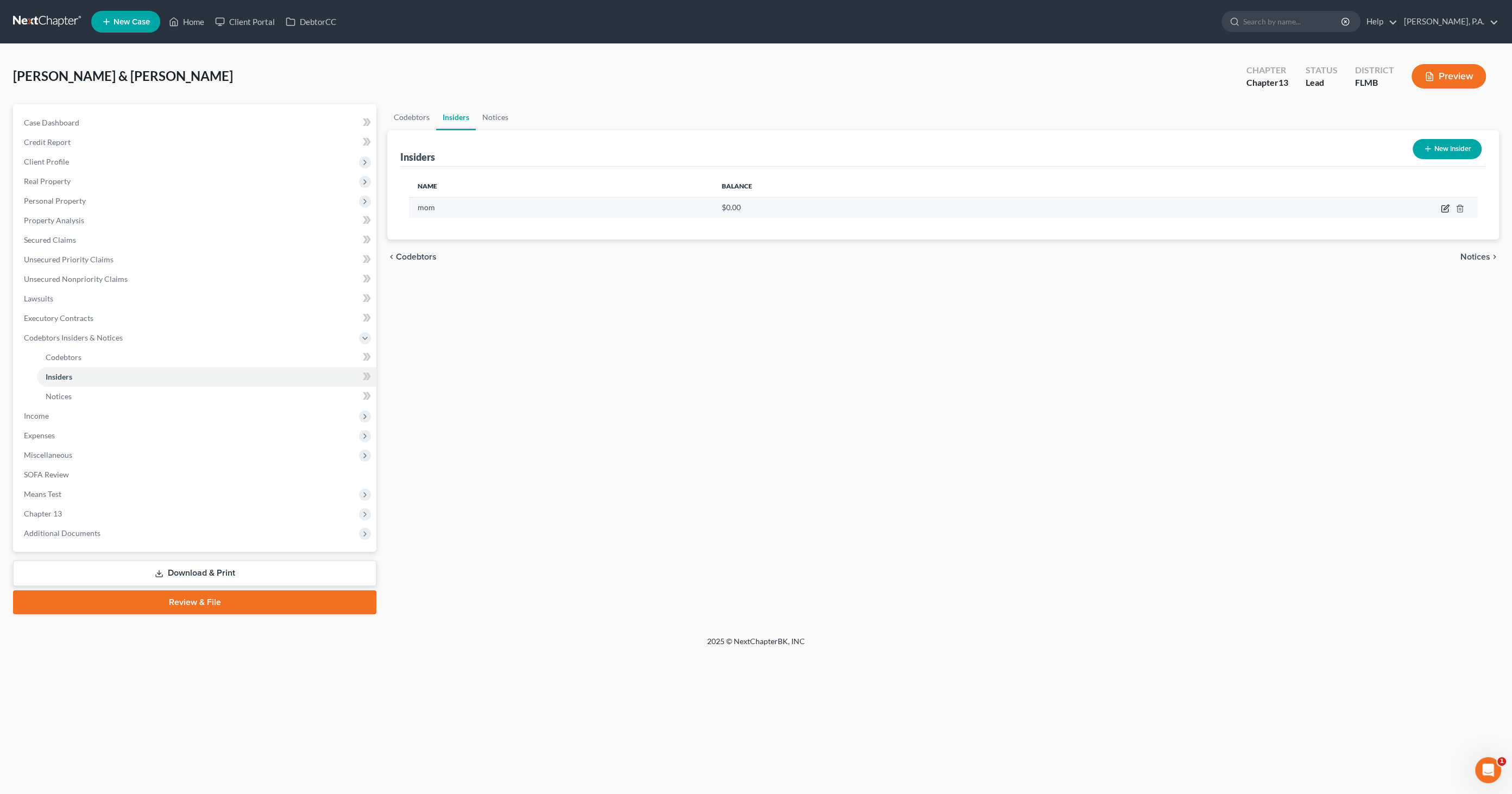
click at [1447, 207] on icon "button" at bounding box center [1445, 209] width 9 height 9
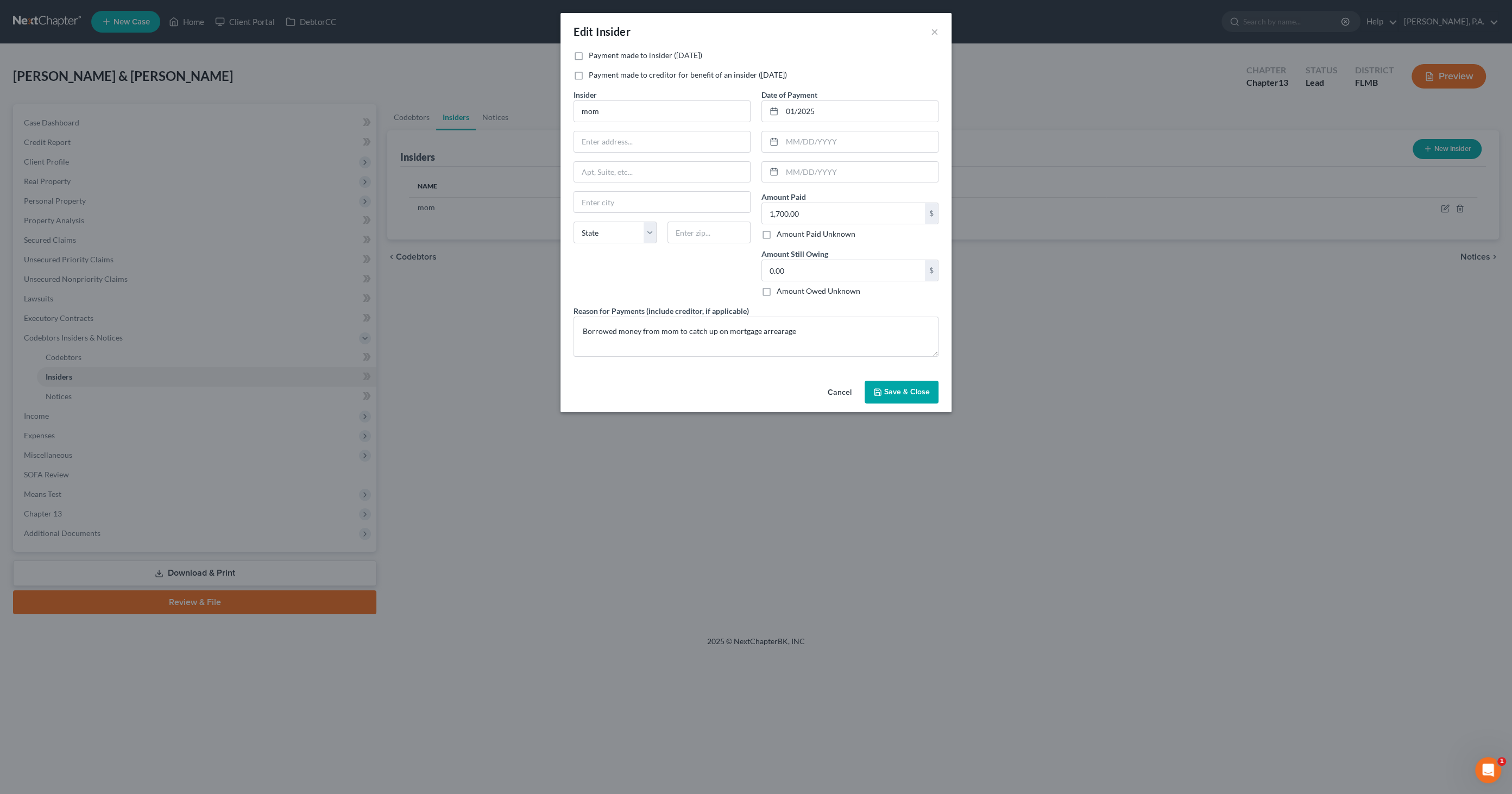
click at [641, 54] on label "Payment made to insider ([DATE])" at bounding box center [645, 55] width 114 height 11
click at [600, 54] on input "Payment made to insider ([DATE])" at bounding box center [596, 54] width 7 height 7
checkbox input "true"
click at [904, 392] on span "Save & Close" at bounding box center [907, 392] width 45 height 9
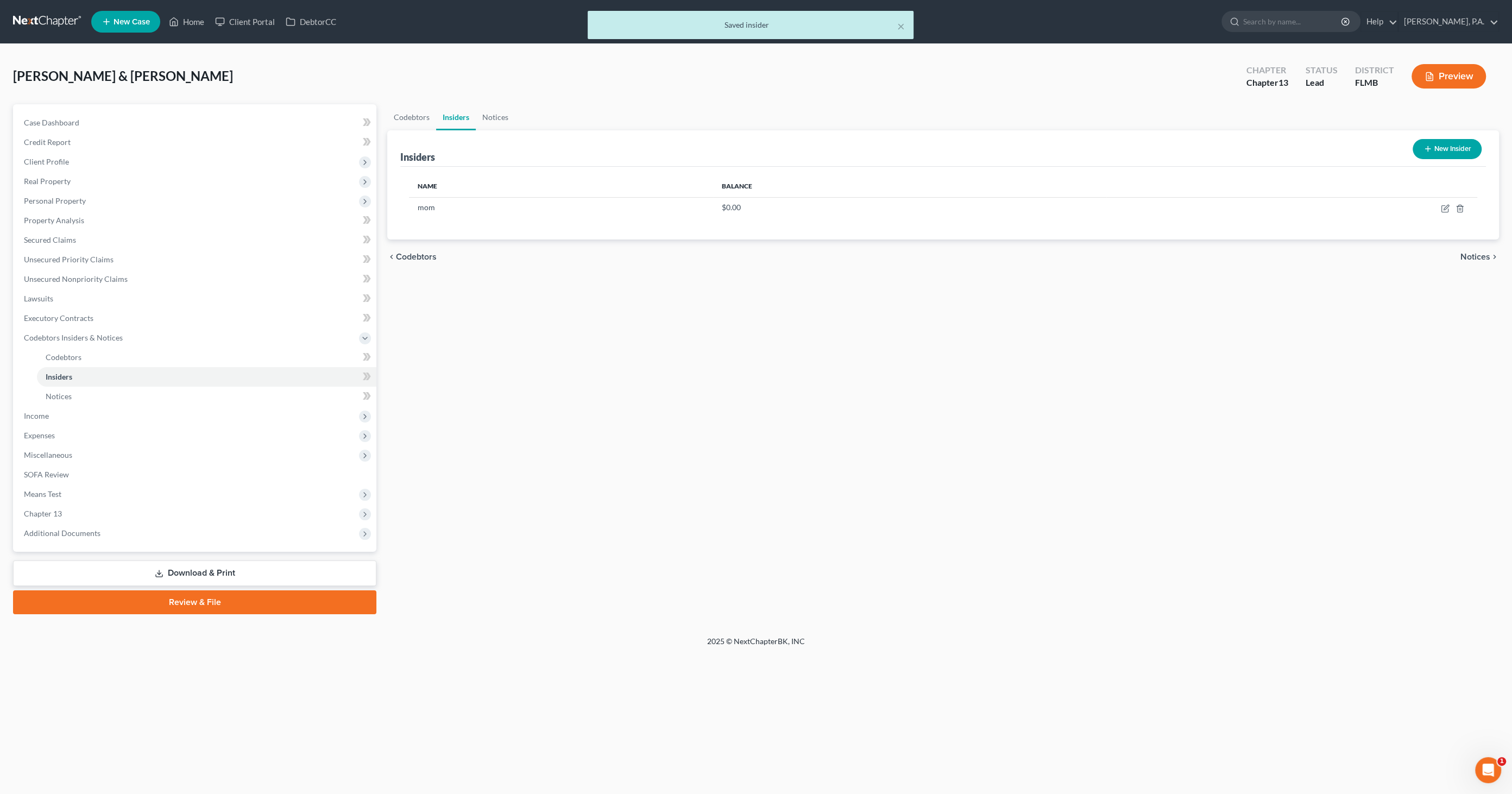
click at [242, 572] on link "Download & Print" at bounding box center [194, 573] width 364 height 25
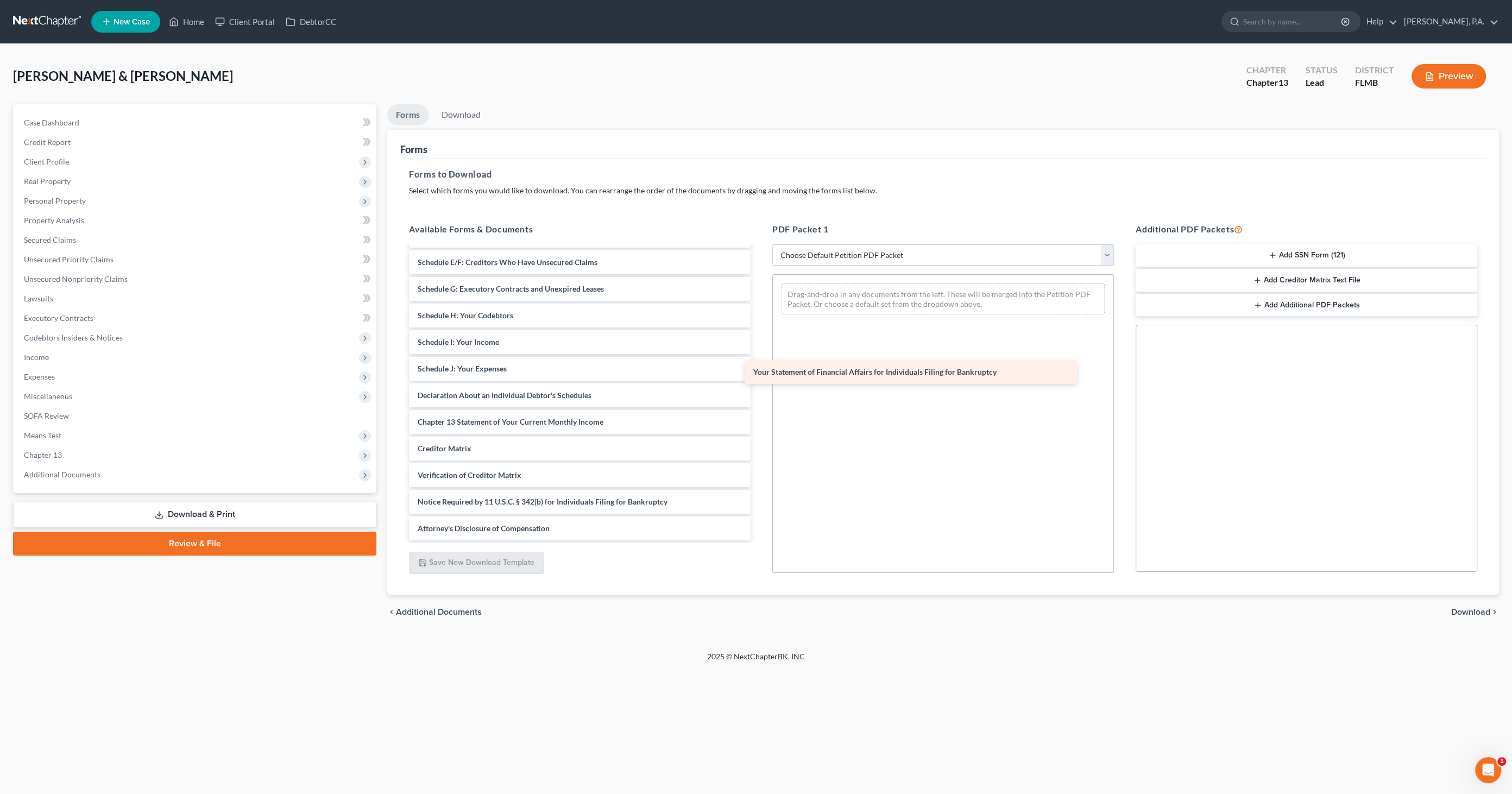
scroll to position [129, 0]
drag, startPoint x: 468, startPoint y: 391, endPoint x: 827, endPoint y: 358, distance: 360.5
click at [760, 360] on div "Your Statement of Financial Affairs for Individuals Filing for Bankruptcy Volun…" at bounding box center [579, 329] width 359 height 423
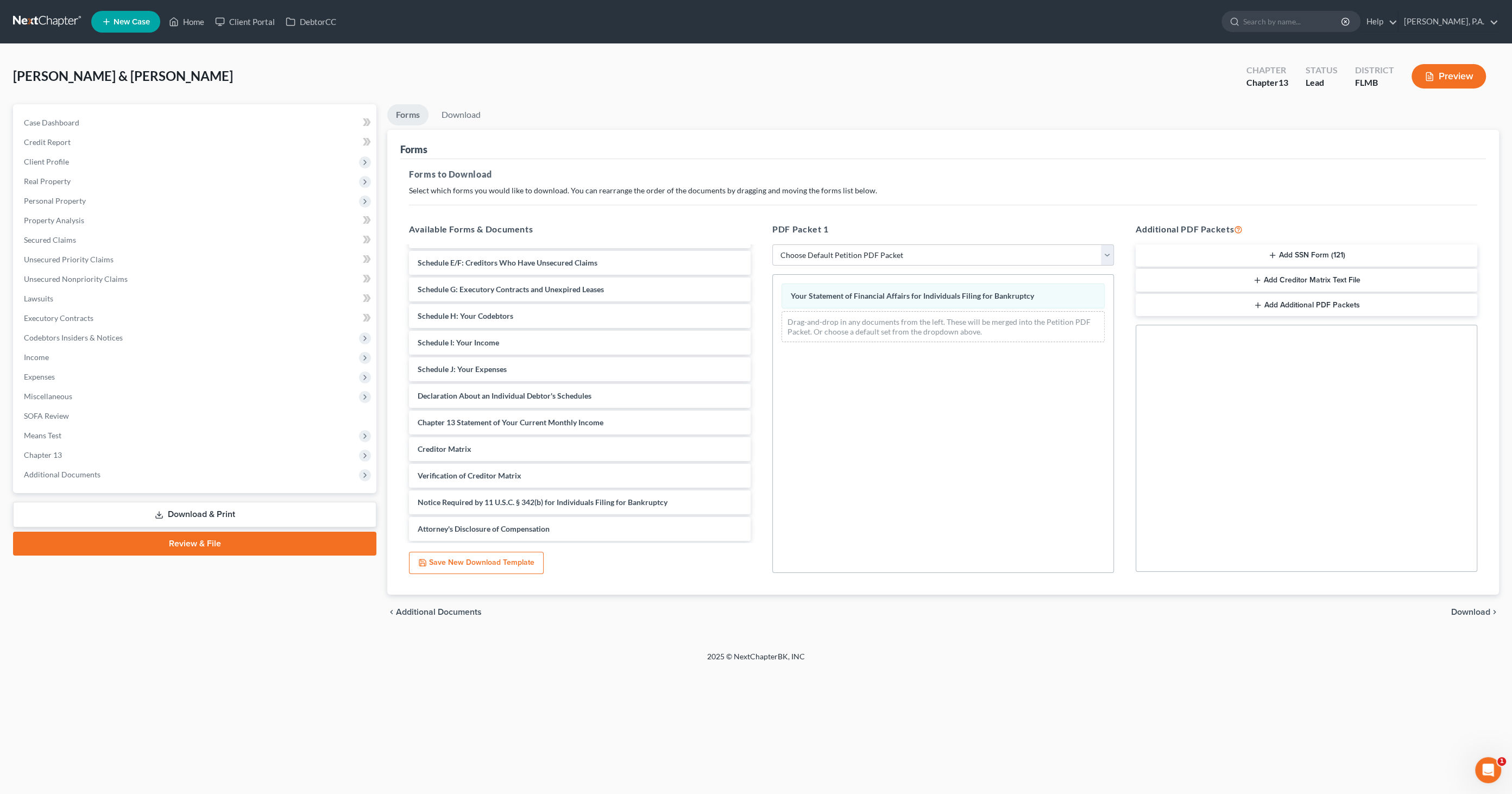
click at [1463, 613] on span "Download" at bounding box center [1471, 611] width 39 height 9
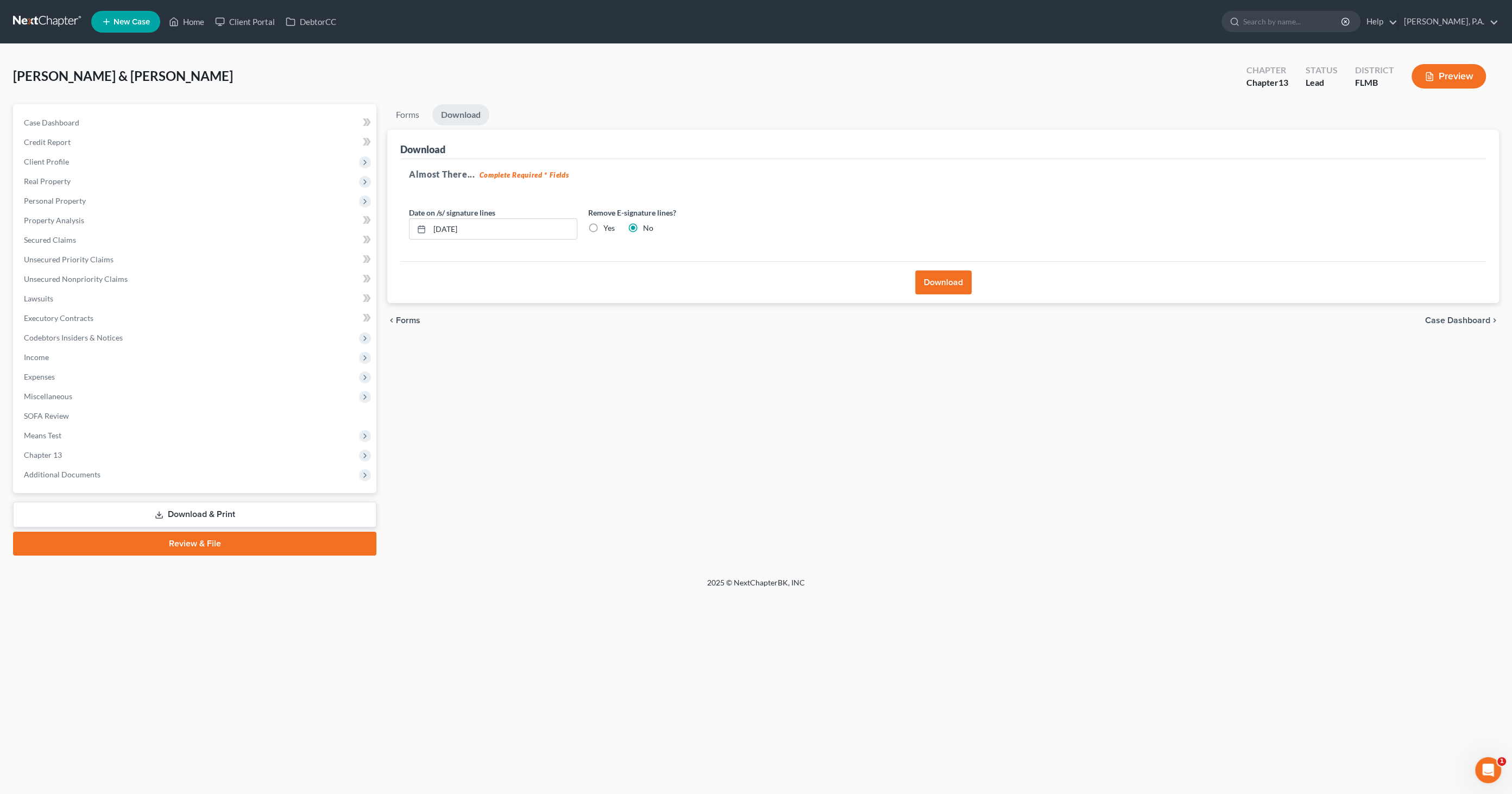
click at [601, 223] on div "Yes" at bounding box center [601, 228] width 27 height 11
click at [603, 226] on label "Yes" at bounding box center [609, 228] width 11 height 11
click at [608, 226] on input "Yes" at bounding box center [611, 226] width 7 height 7
radio input "true"
radio input "false"
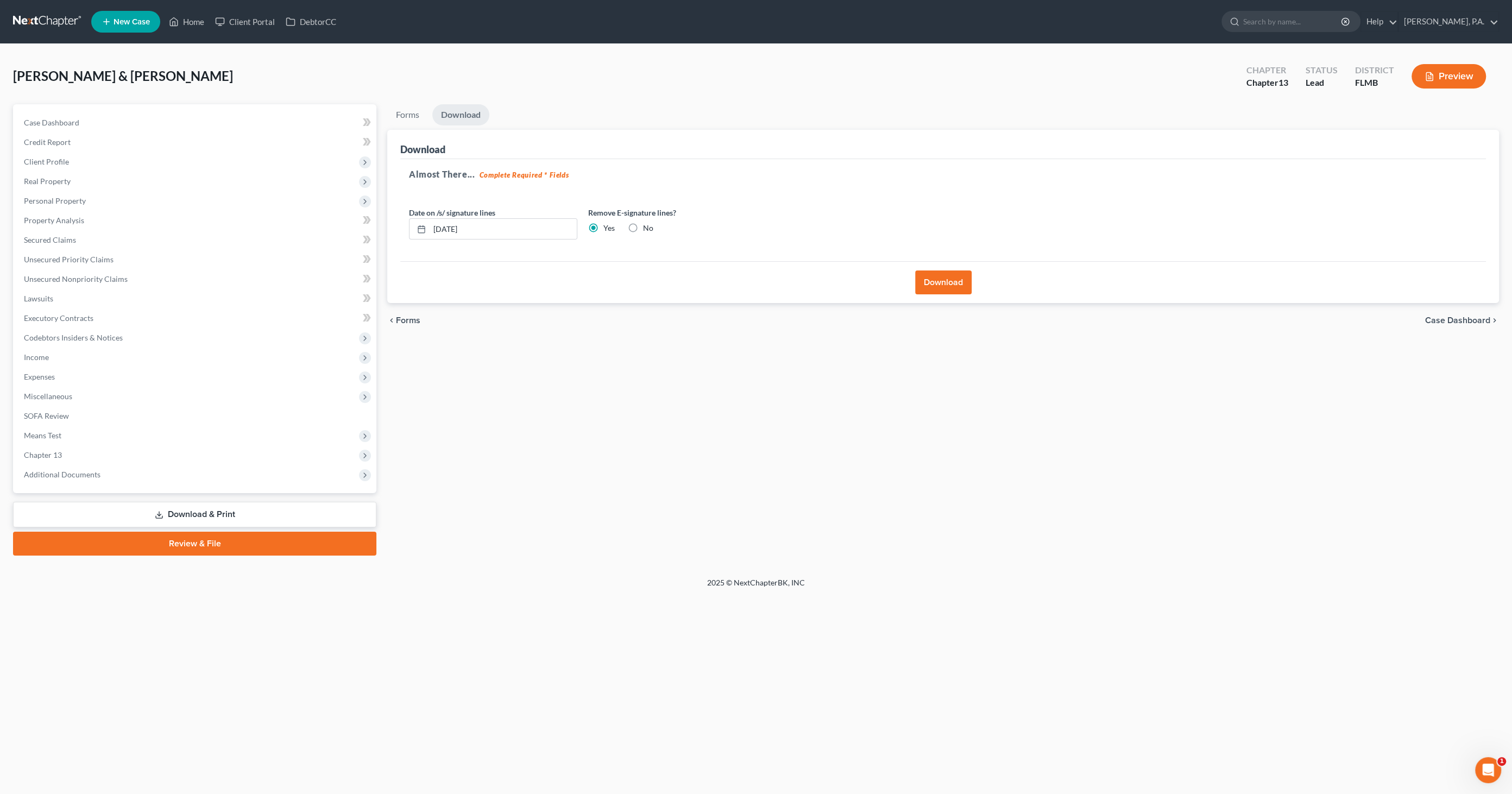
click at [944, 285] on button "Download" at bounding box center [943, 282] width 57 height 24
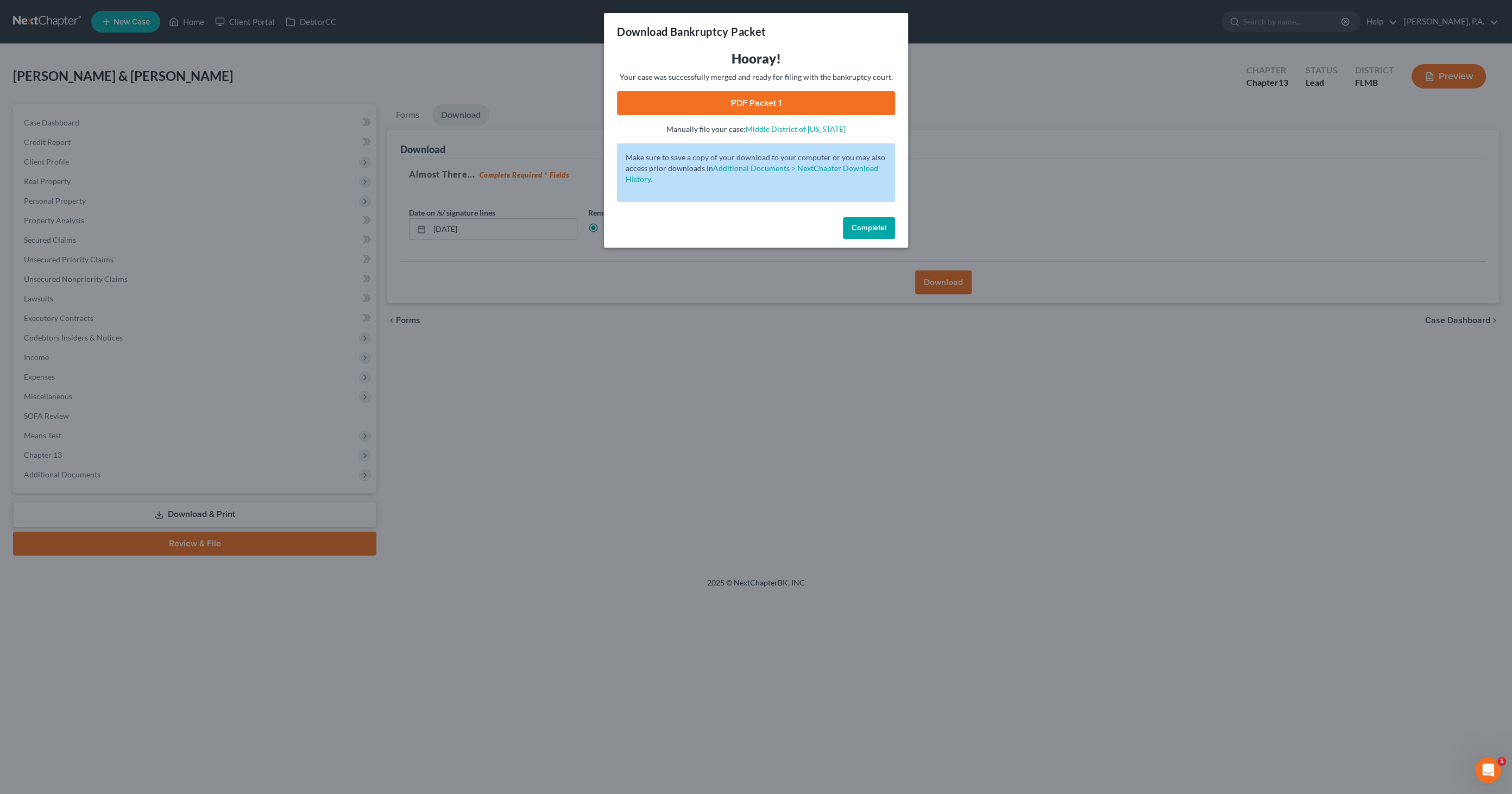
click at [775, 97] on link "PDF Packet 1" at bounding box center [756, 103] width 278 height 24
